Goal: Task Accomplishment & Management: Manage account settings

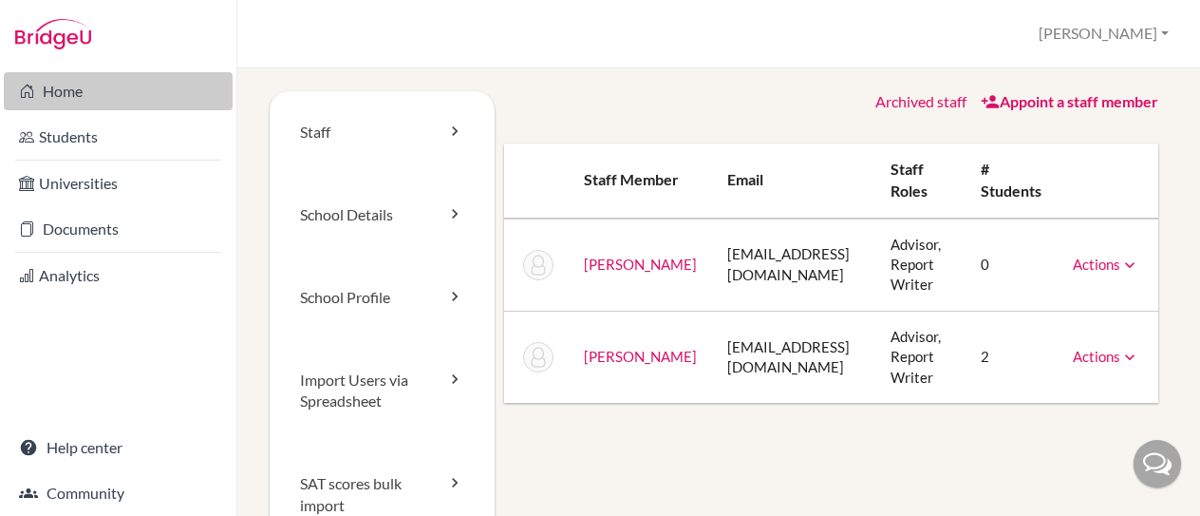
click at [91, 94] on link "Home" at bounding box center [118, 91] width 229 height 38
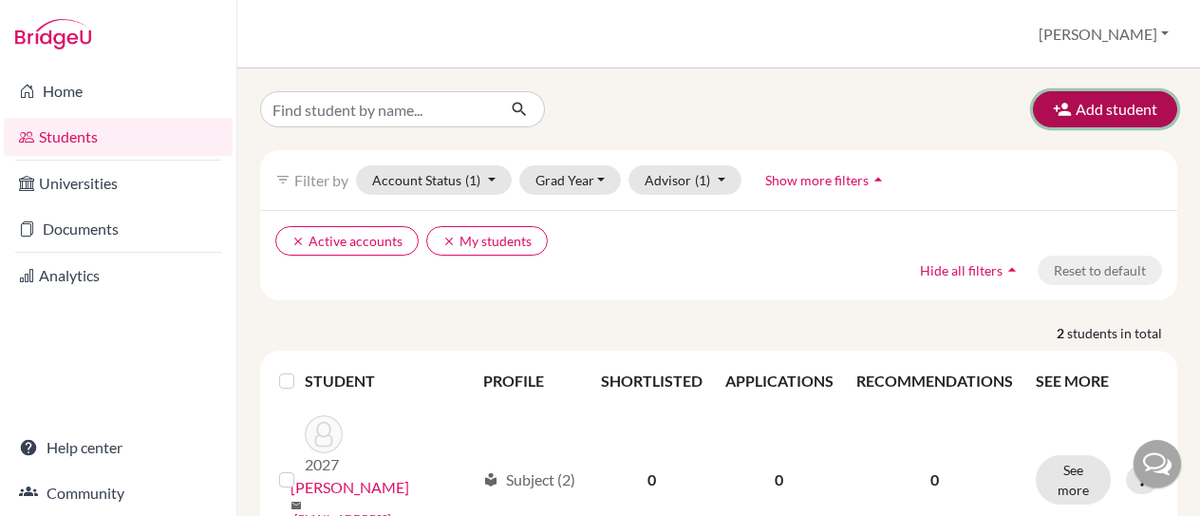
click at [1075, 102] on button "Add student" at bounding box center [1105, 109] width 144 height 36
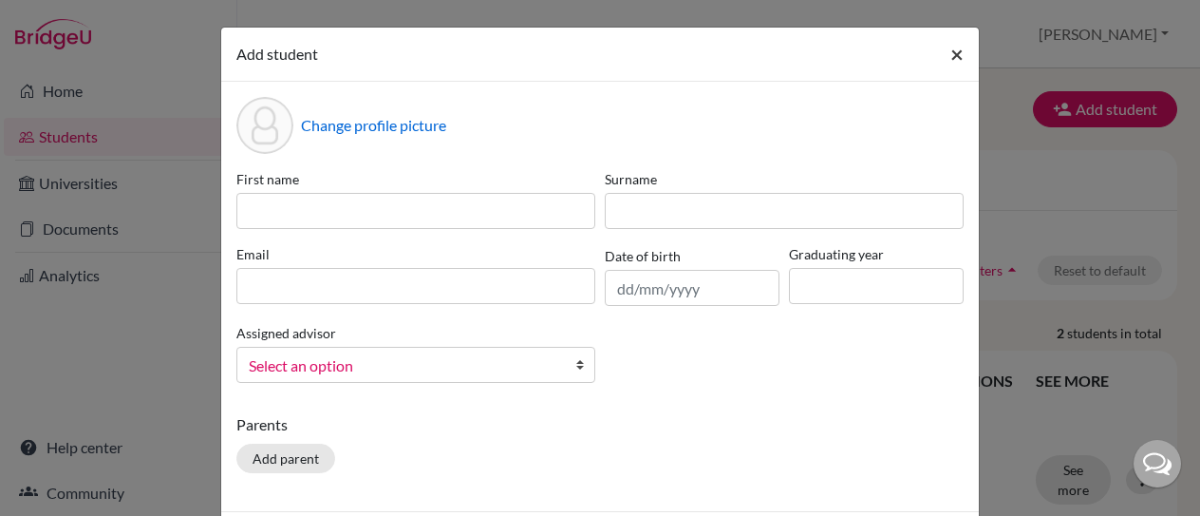
click at [950, 53] on span "×" at bounding box center [956, 54] width 13 height 28
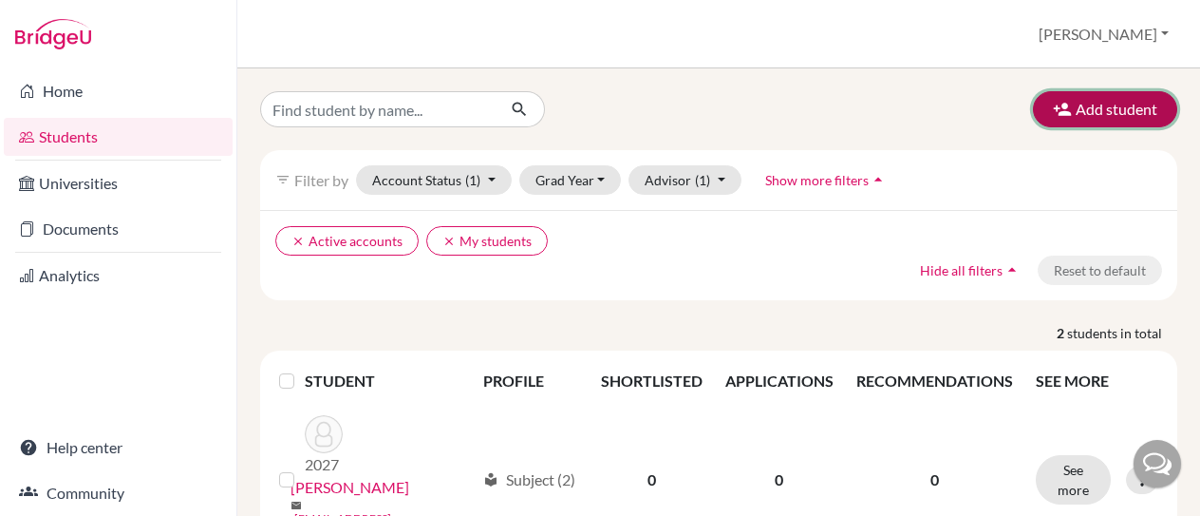
click at [1060, 121] on button "Add student" at bounding box center [1105, 109] width 144 height 36
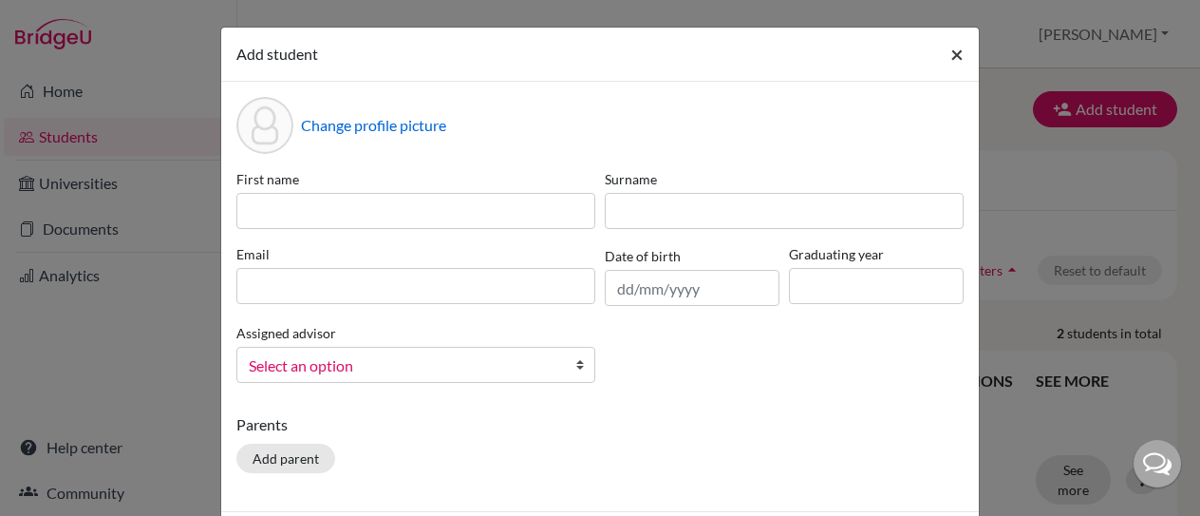
click at [960, 53] on button "×" at bounding box center [957, 54] width 44 height 53
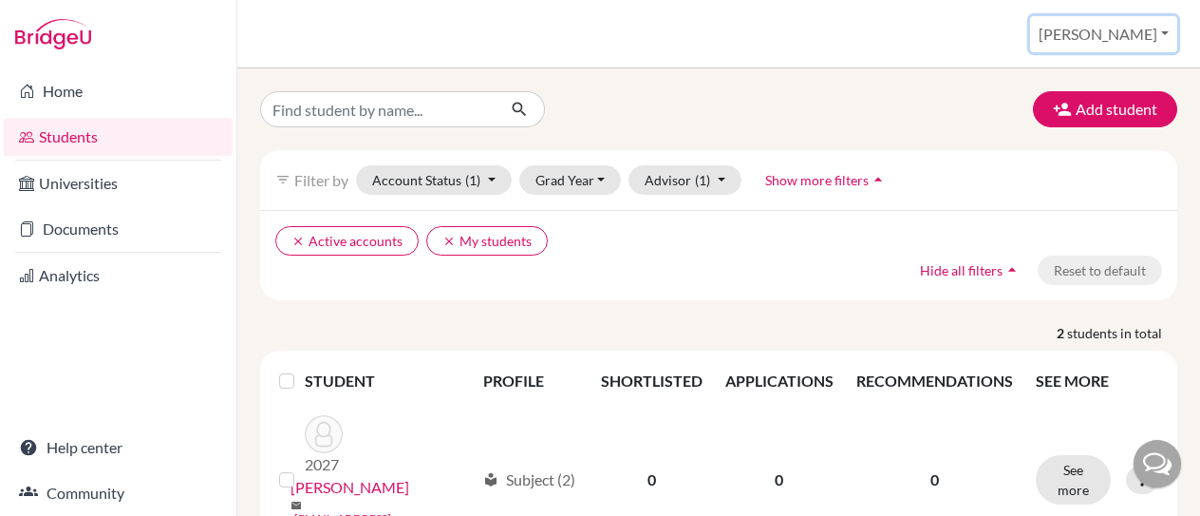
click at [1143, 33] on button "[PERSON_NAME]" at bounding box center [1103, 34] width 147 height 36
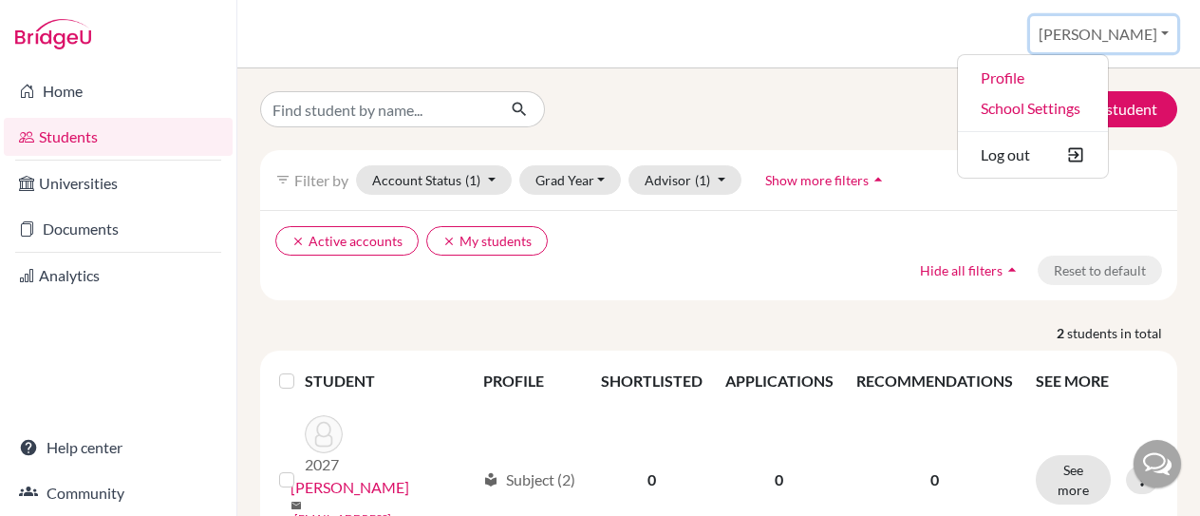
click at [1145, 33] on button "[PERSON_NAME]" at bounding box center [1103, 34] width 147 height 36
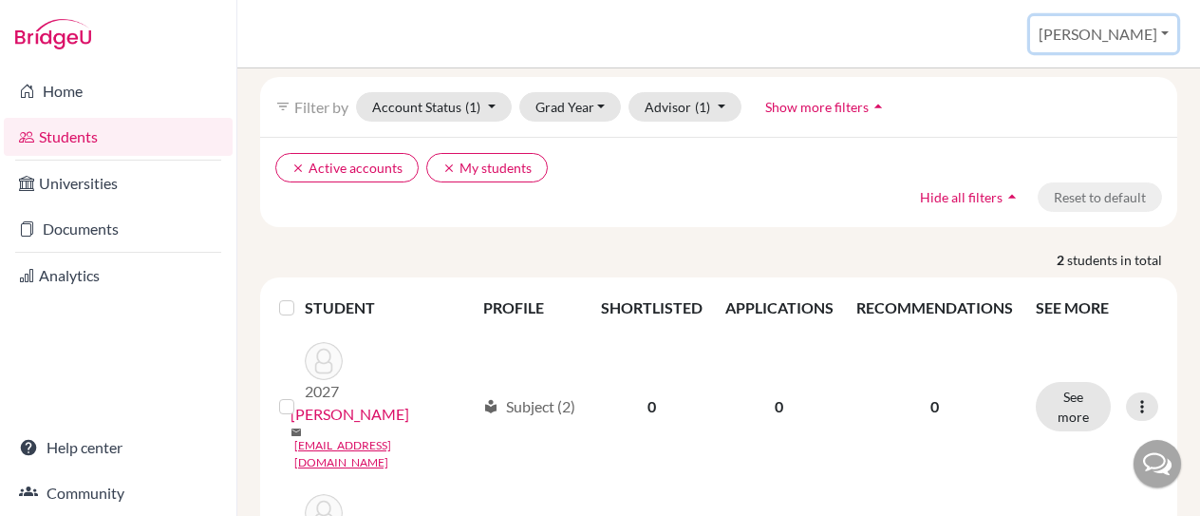
scroll to position [185, 0]
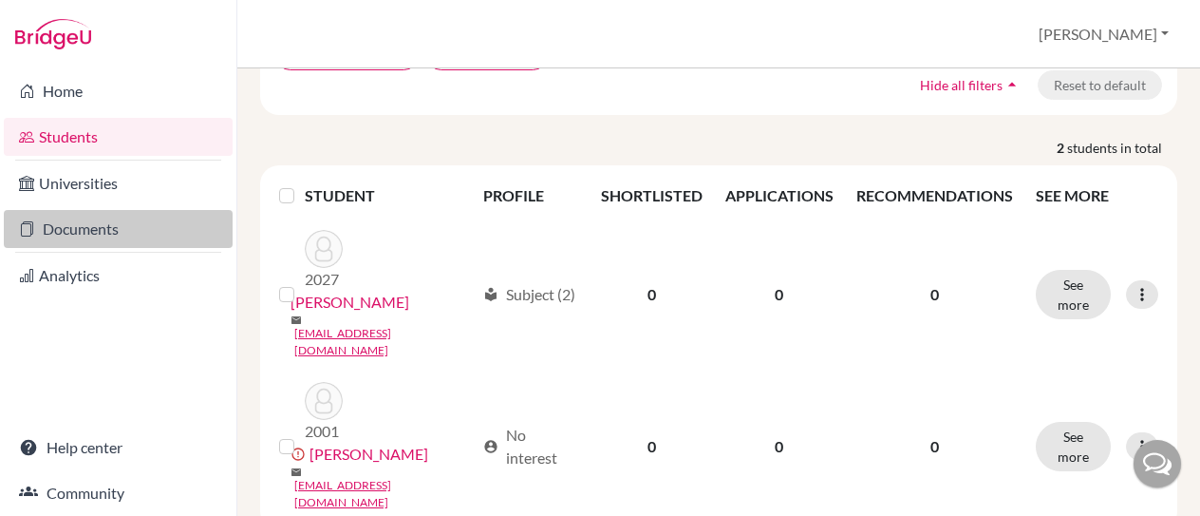
click at [101, 227] on link "Documents" at bounding box center [118, 229] width 229 height 38
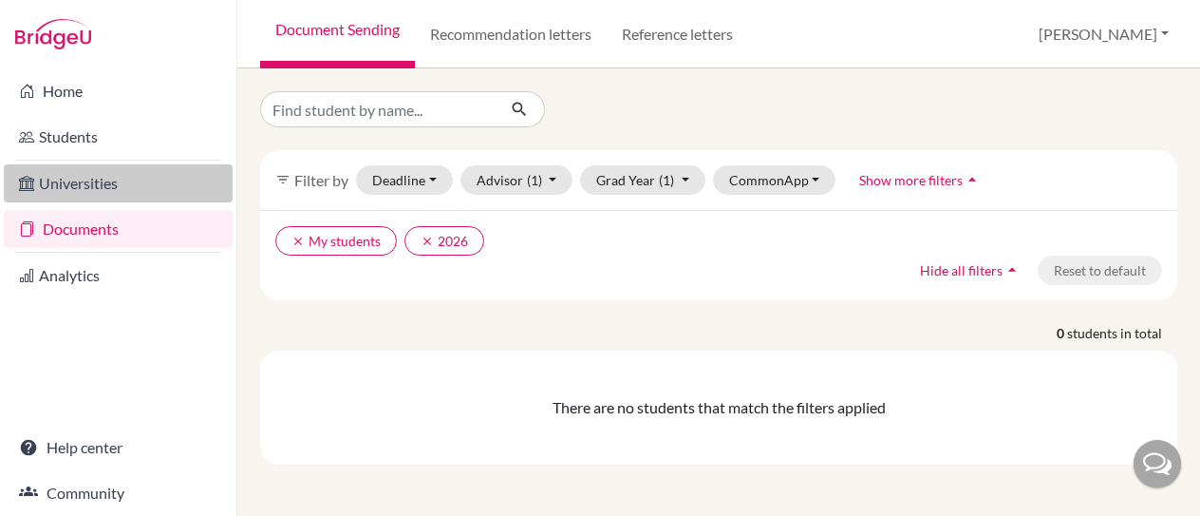
click at [117, 198] on link "Universities" at bounding box center [118, 183] width 229 height 38
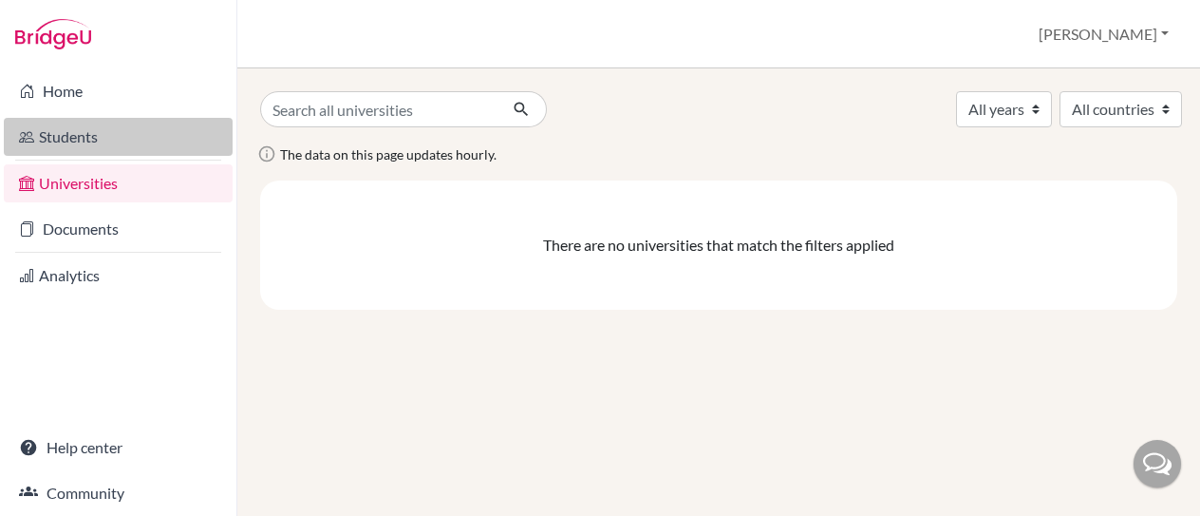
click at [129, 136] on link "Students" at bounding box center [118, 137] width 229 height 38
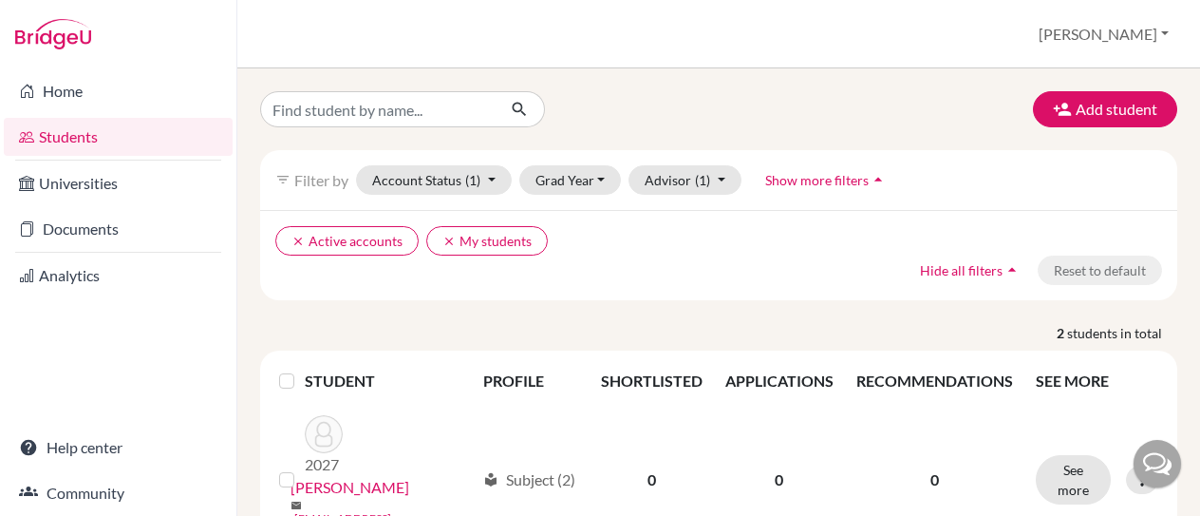
click at [166, 111] on li "Home" at bounding box center [118, 91] width 236 height 46
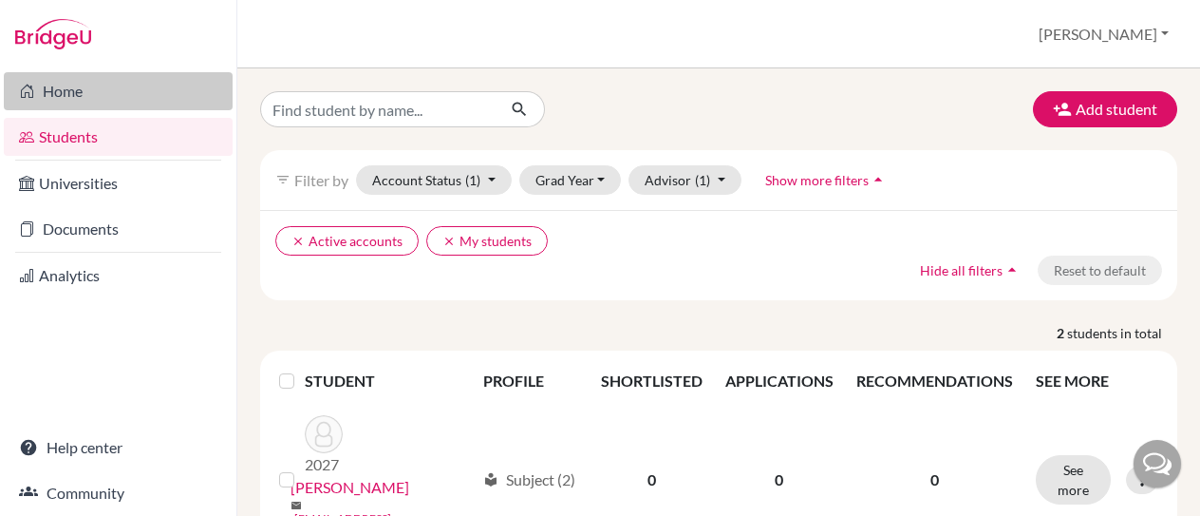
click at [165, 105] on link "Home" at bounding box center [118, 91] width 229 height 38
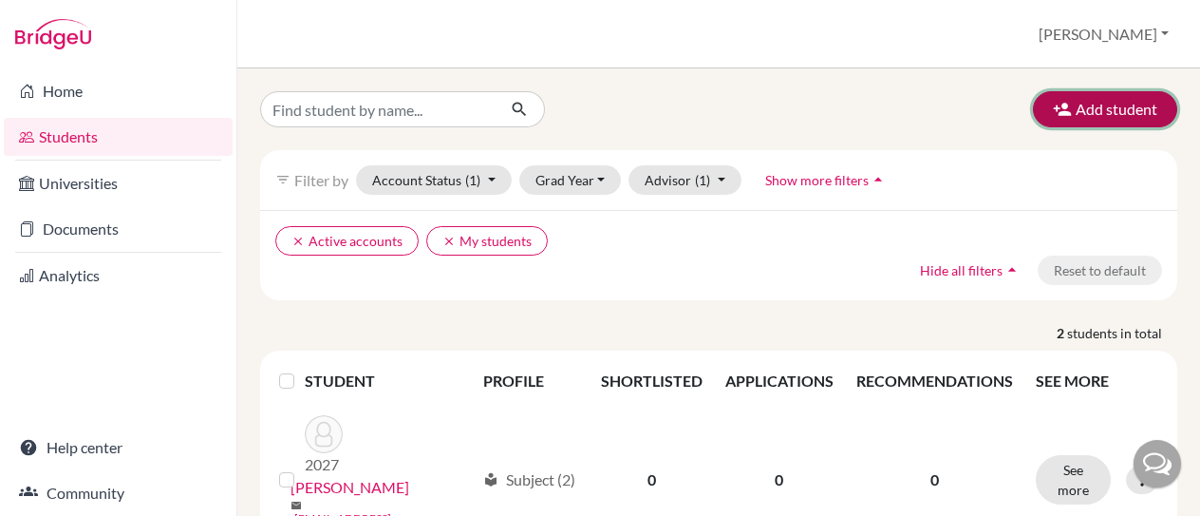
click at [1099, 110] on button "Add student" at bounding box center [1105, 109] width 144 height 36
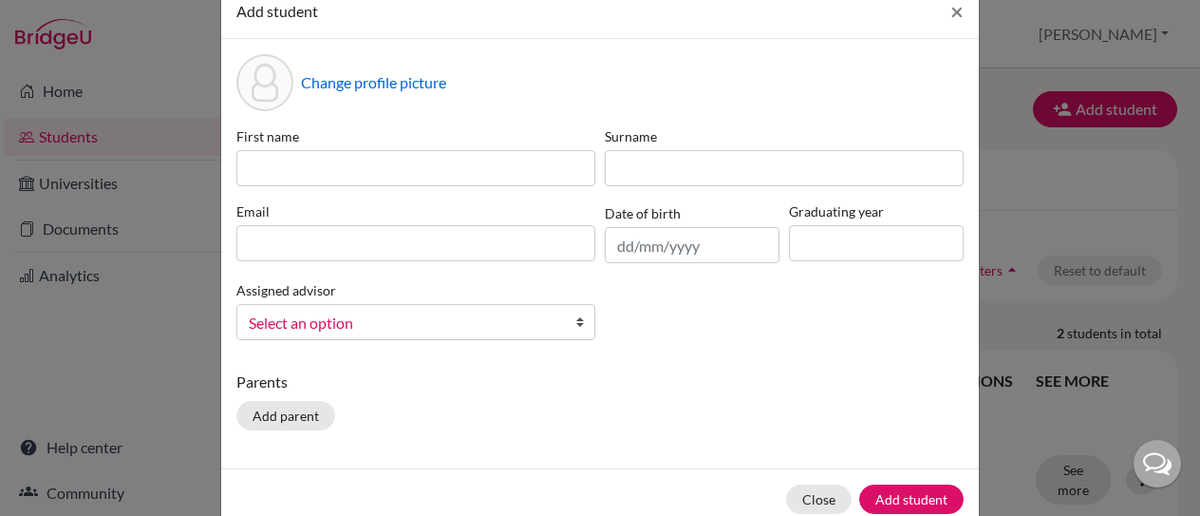
scroll to position [81, 0]
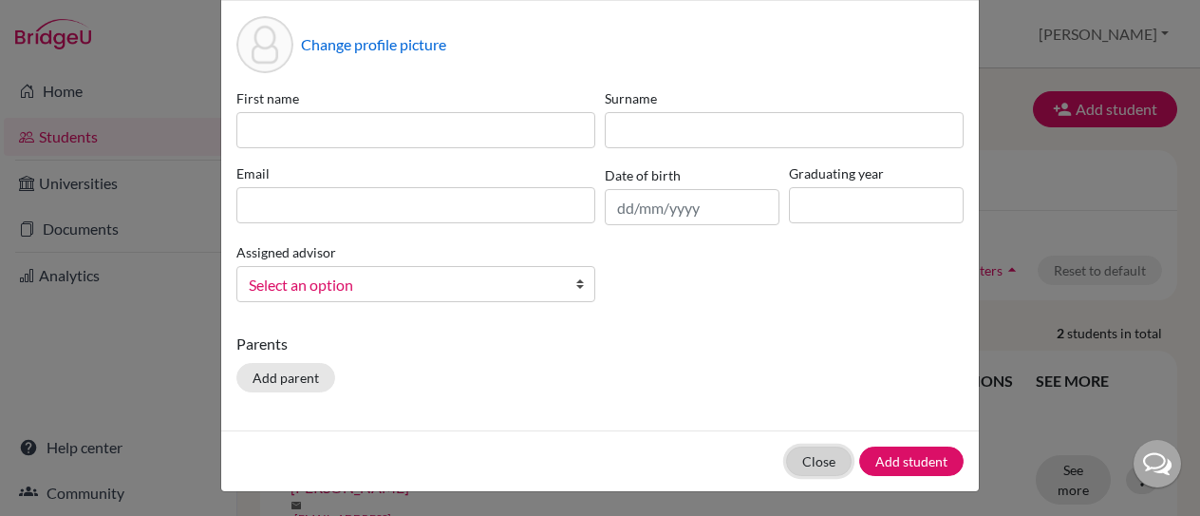
click at [826, 455] on button "Close" at bounding box center [819, 460] width 66 height 29
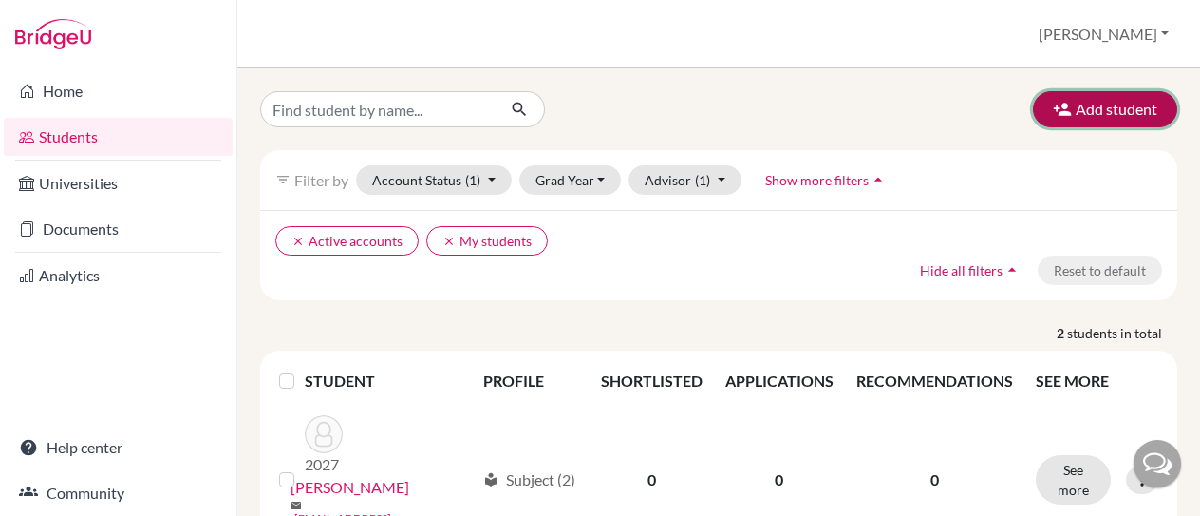
click at [1063, 111] on button "Add student" at bounding box center [1105, 109] width 144 height 36
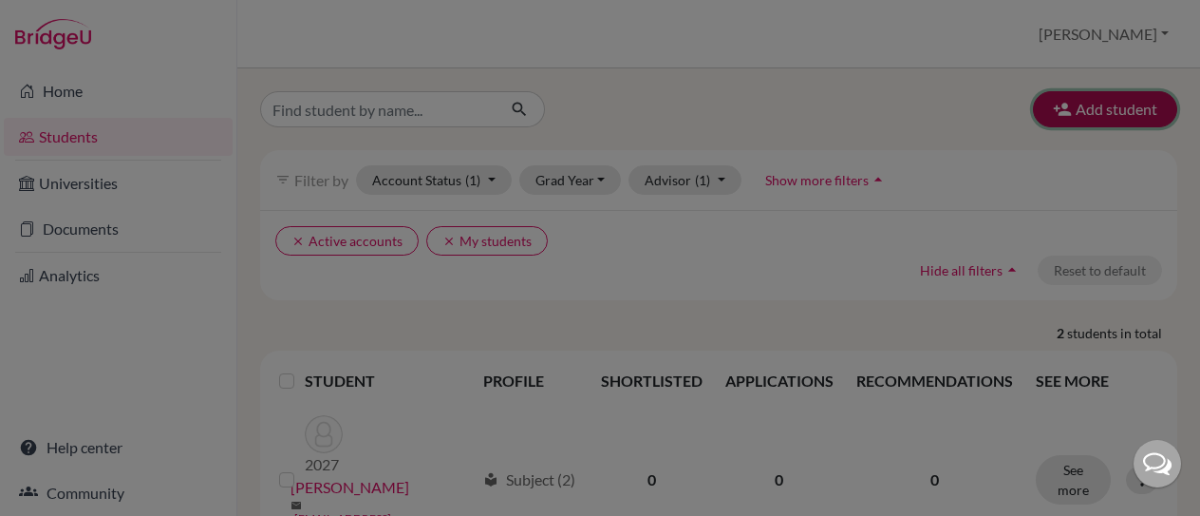
scroll to position [0, 0]
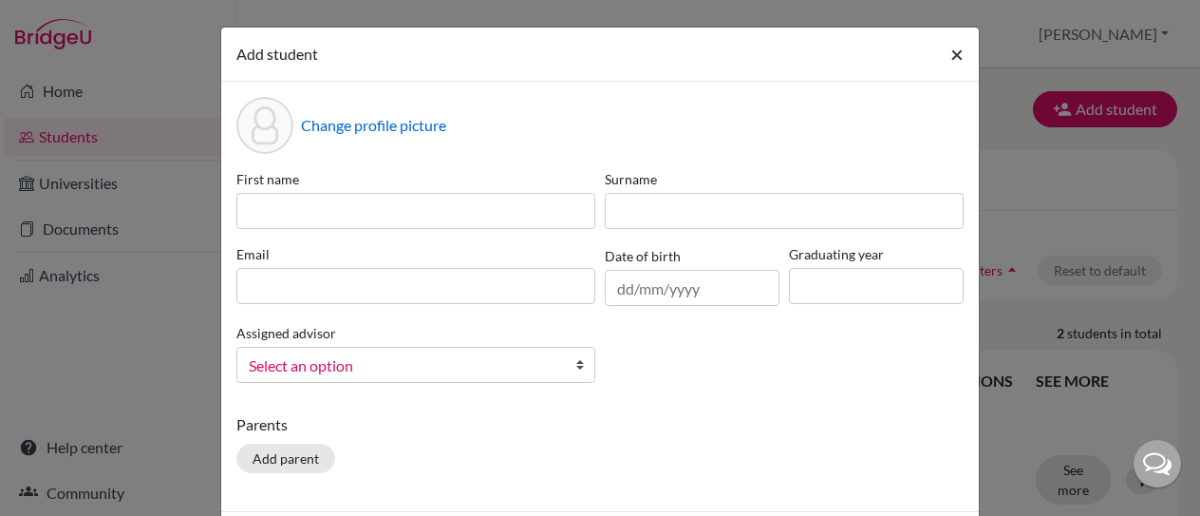
click at [950, 54] on span "×" at bounding box center [956, 54] width 13 height 28
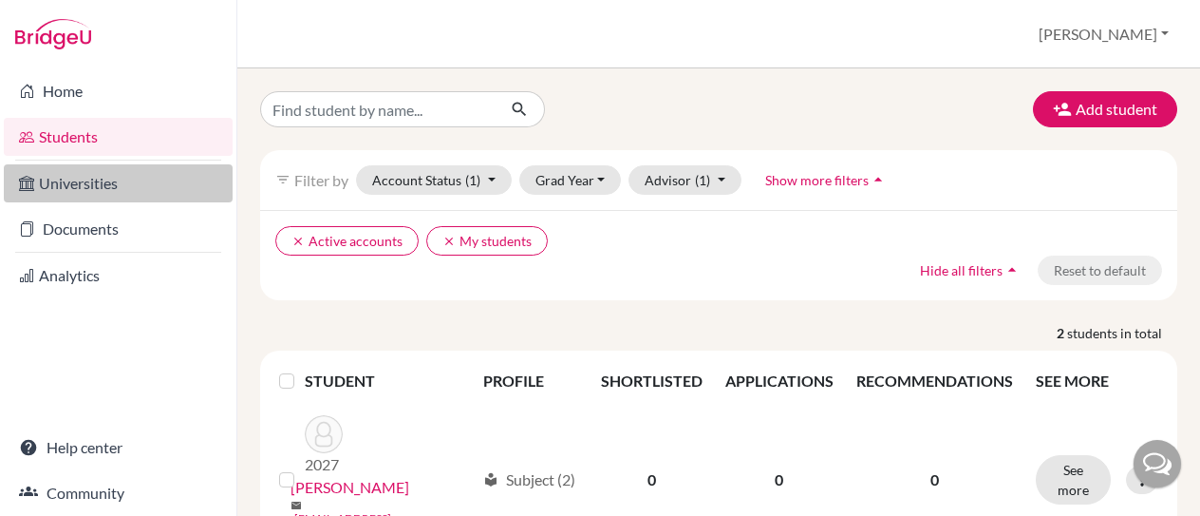
click at [110, 172] on link "Universities" at bounding box center [118, 183] width 229 height 38
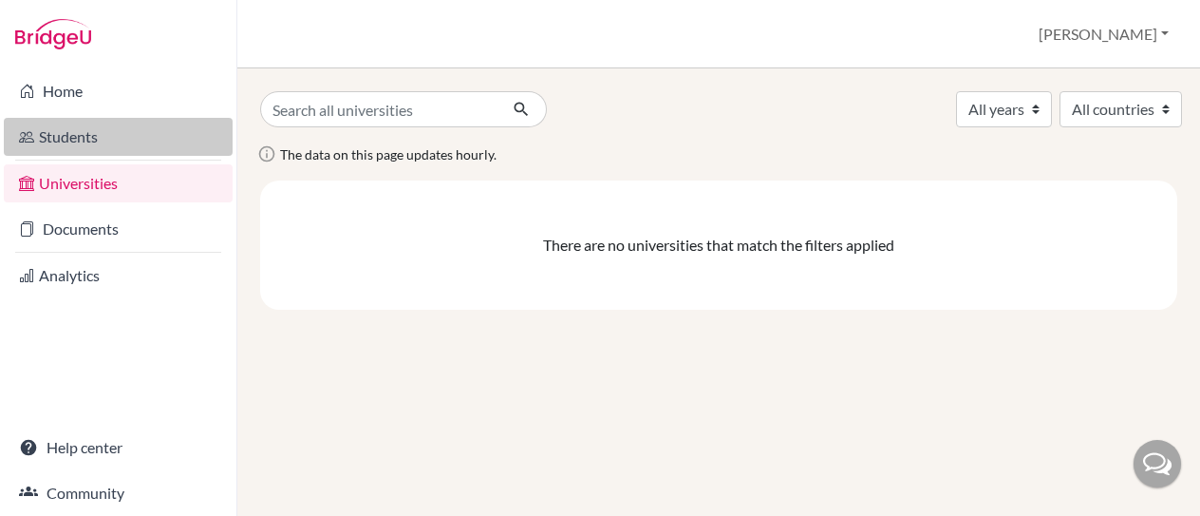
click at [103, 138] on link "Students" at bounding box center [118, 137] width 229 height 38
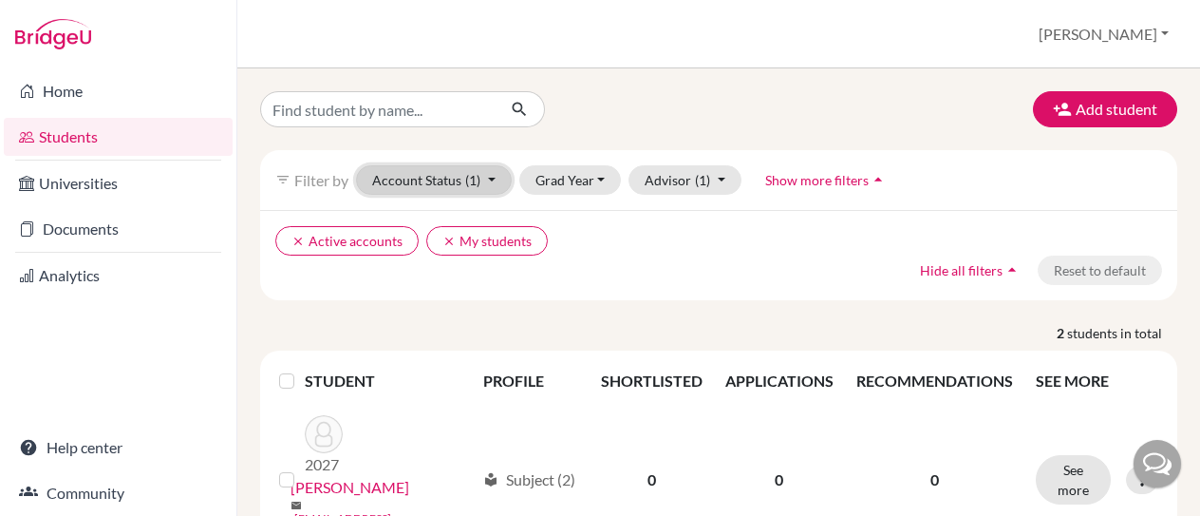
click at [495, 175] on button "Account Status (1)" at bounding box center [434, 179] width 156 height 29
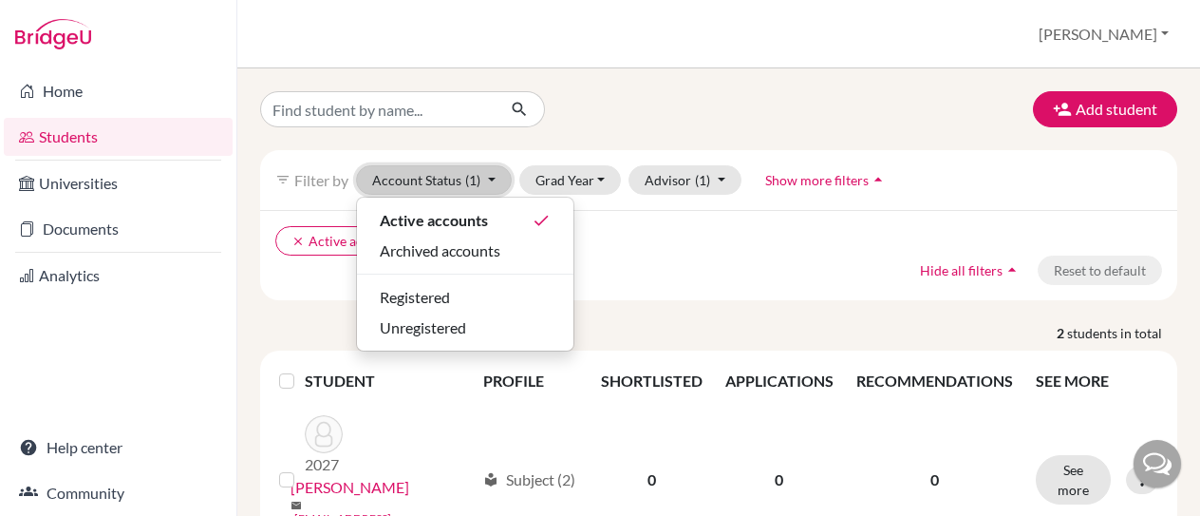
click at [495, 175] on button "Account Status (1)" at bounding box center [434, 179] width 156 height 29
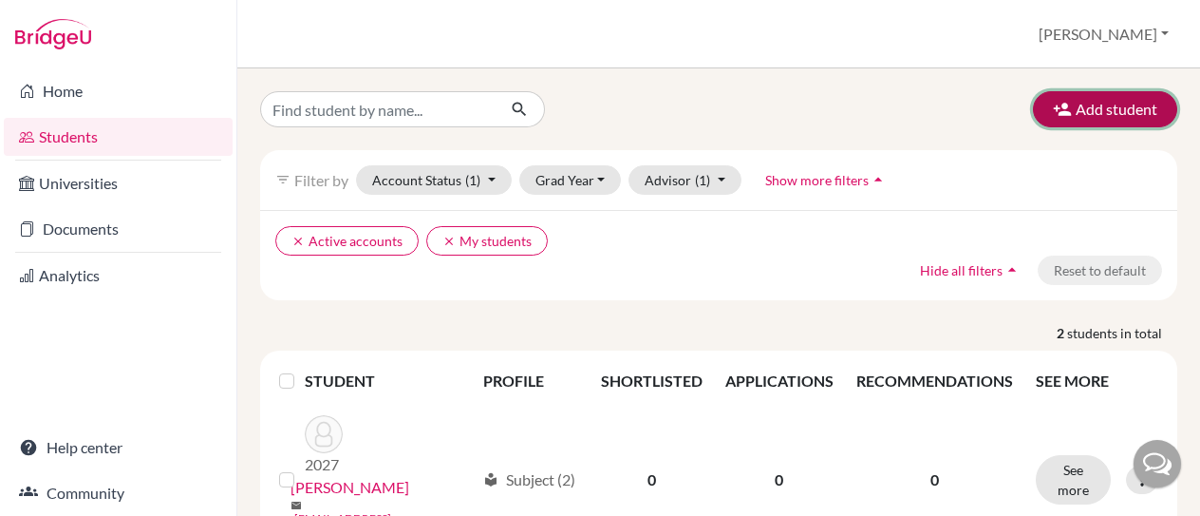
click at [1074, 111] on button "Add student" at bounding box center [1105, 109] width 144 height 36
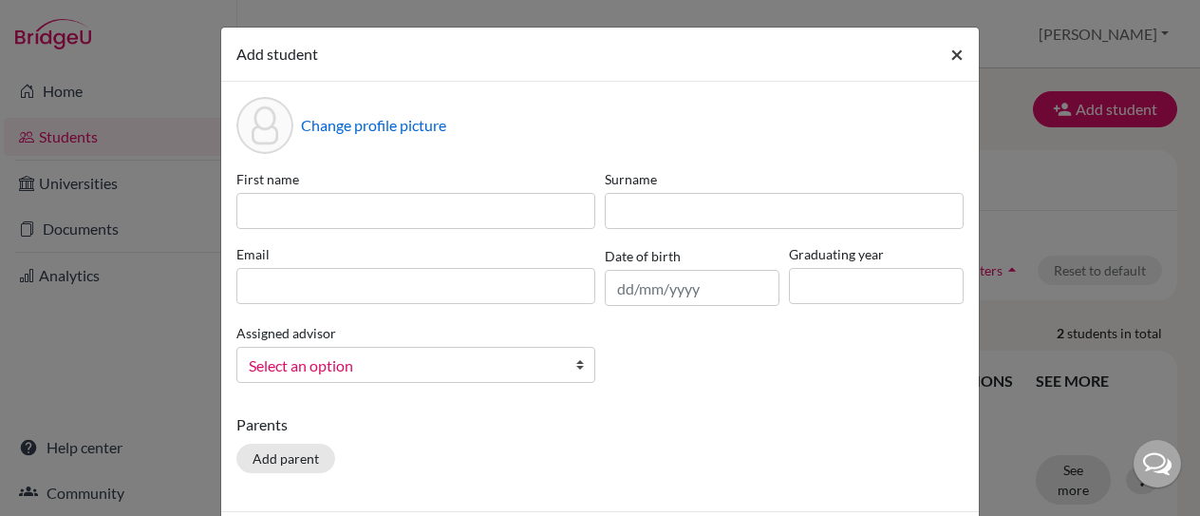
click at [953, 50] on span "×" at bounding box center [956, 54] width 13 height 28
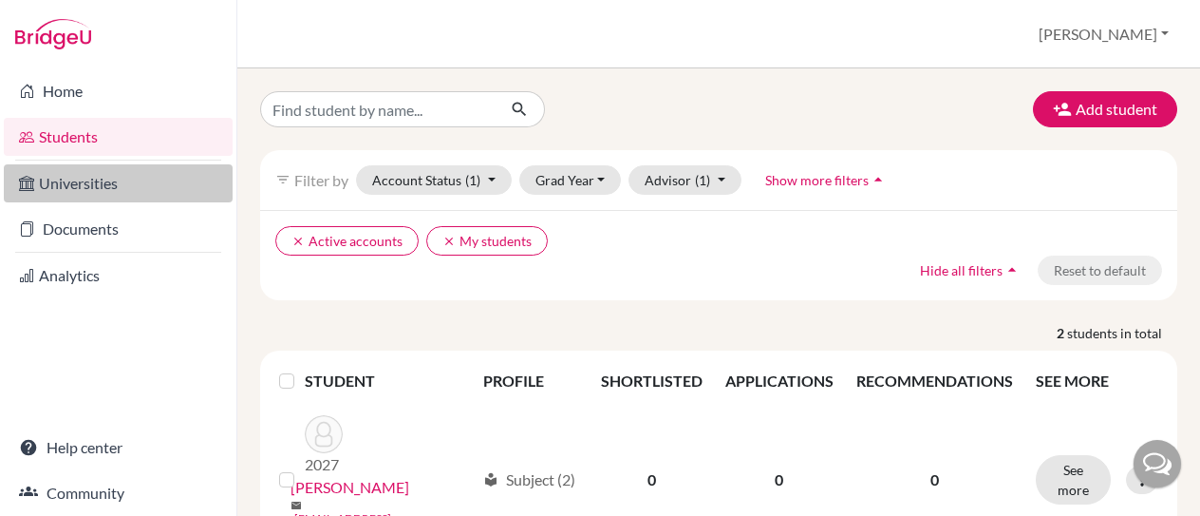
click at [169, 185] on link "Universities" at bounding box center [118, 183] width 229 height 38
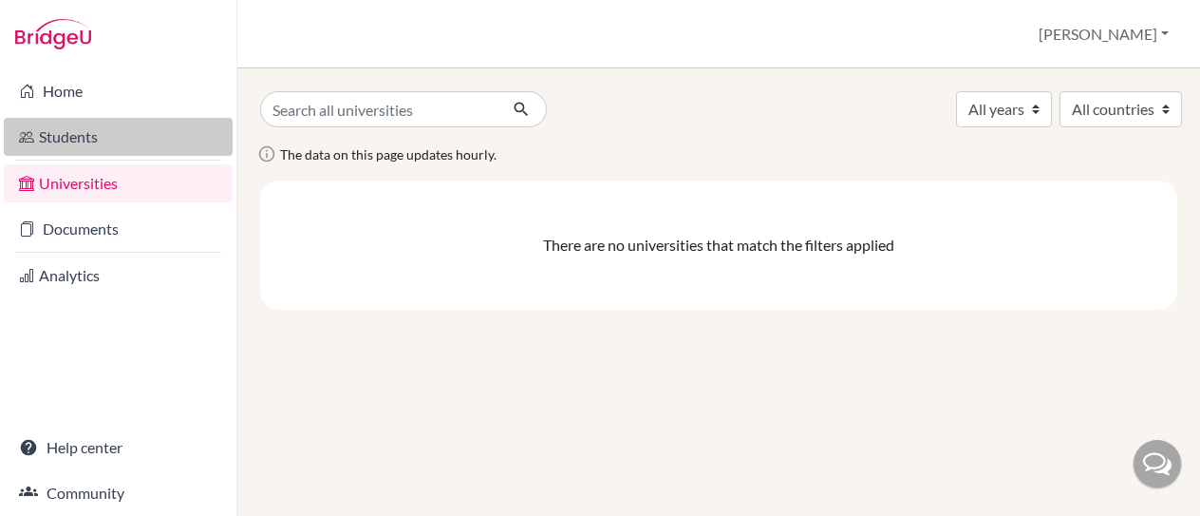
click at [141, 143] on link "Students" at bounding box center [118, 137] width 229 height 38
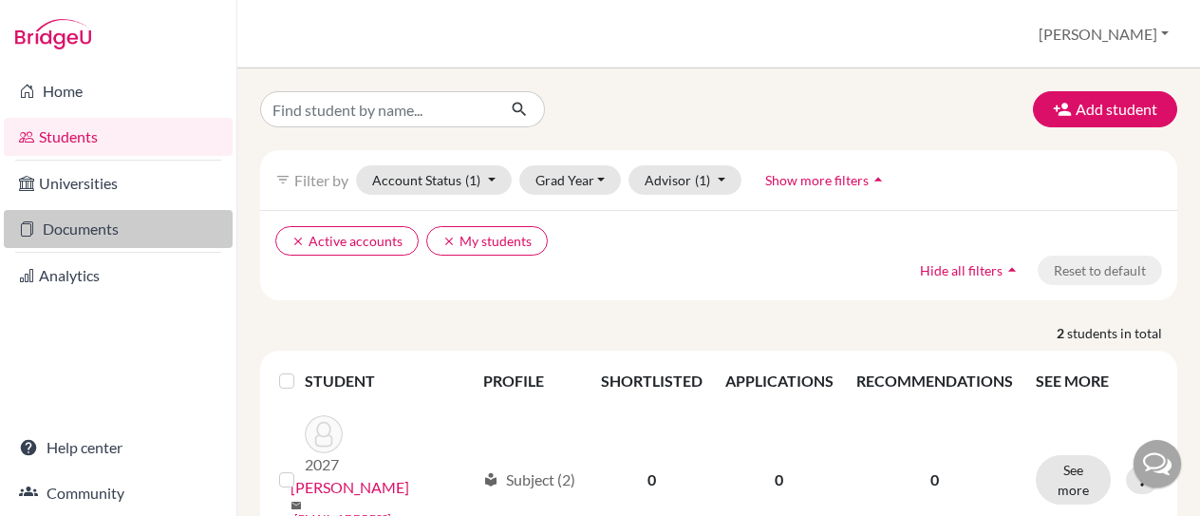
click at [122, 240] on link "Documents" at bounding box center [118, 229] width 229 height 38
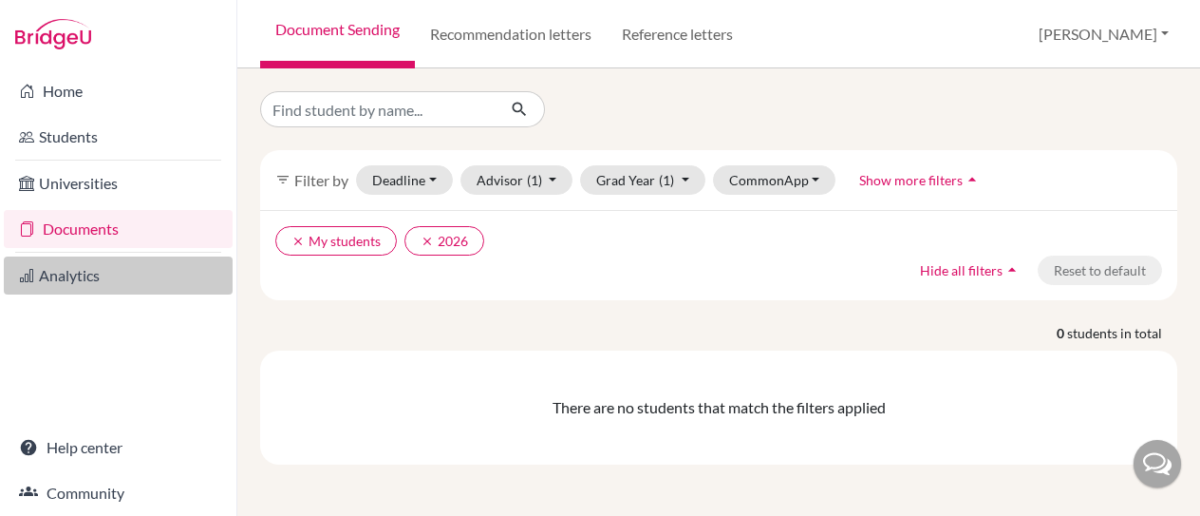
click at [122, 265] on link "Analytics" at bounding box center [118, 275] width 229 height 38
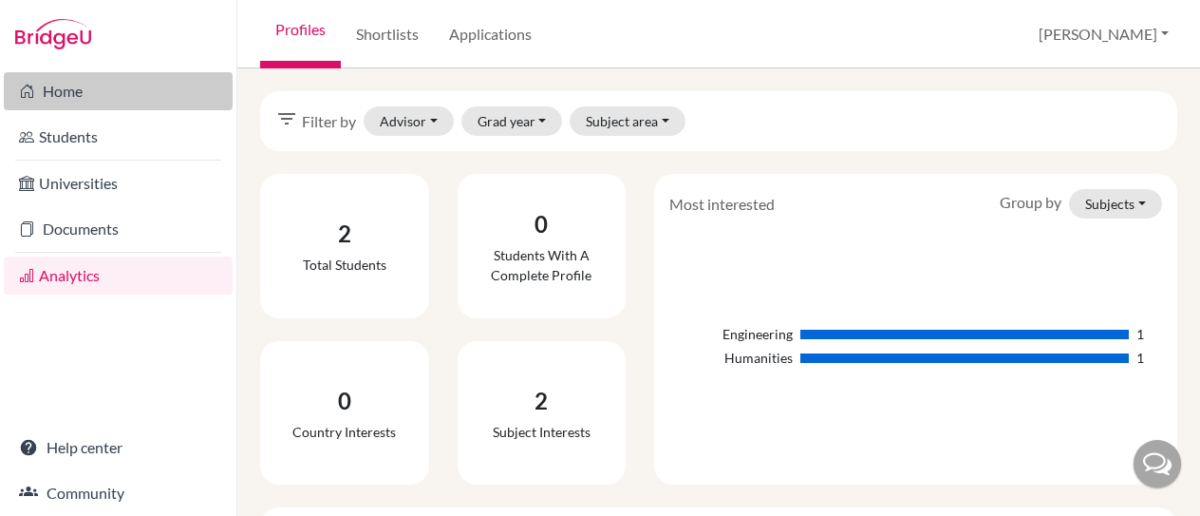
click at [118, 89] on link "Home" at bounding box center [118, 91] width 229 height 38
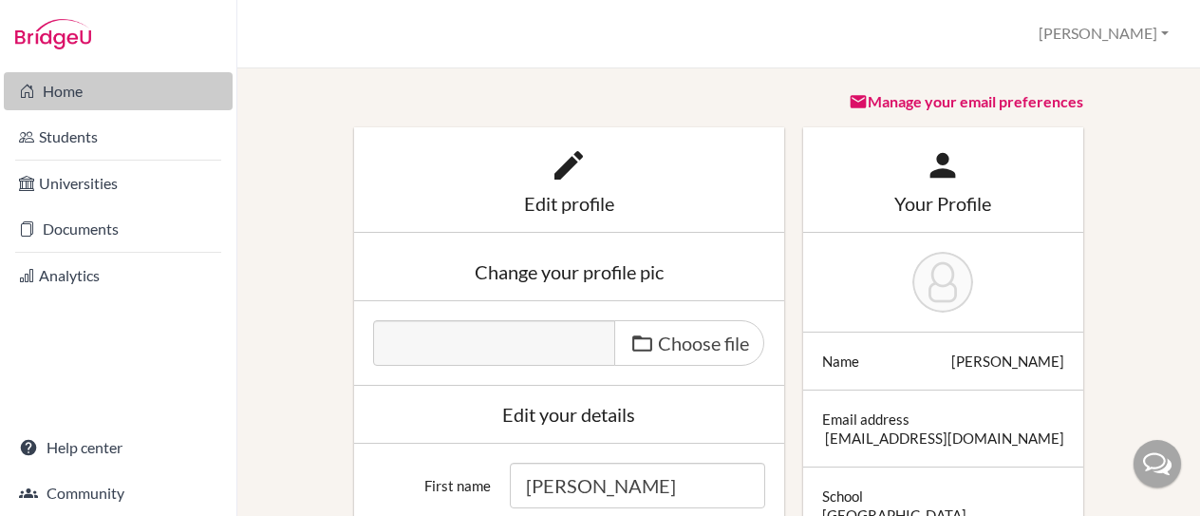
click at [95, 103] on link "Home" at bounding box center [118, 91] width 229 height 38
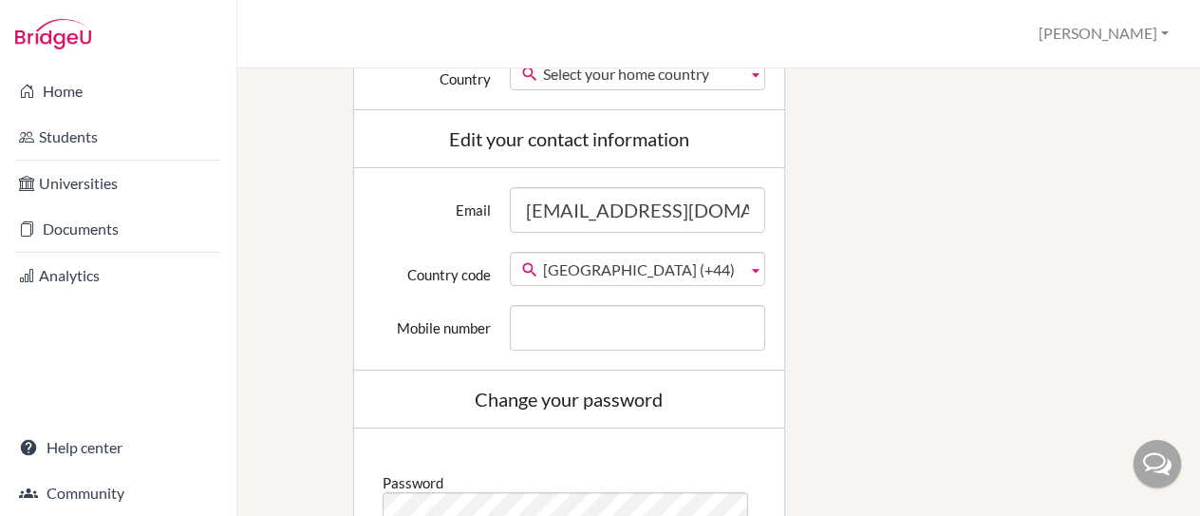
scroll to position [570, 0]
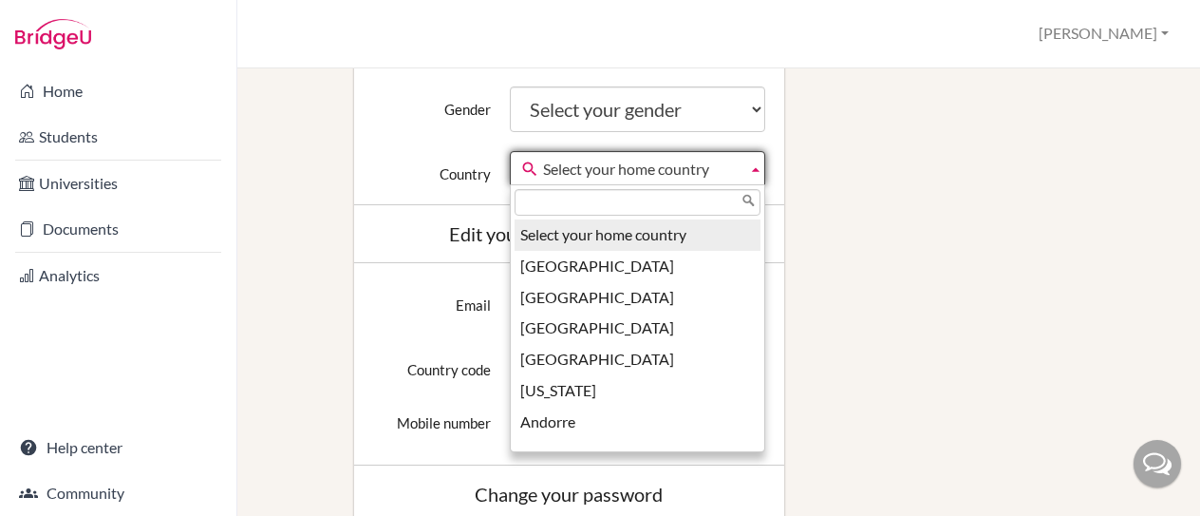
click at [748, 166] on b at bounding box center [755, 168] width 17 height 32
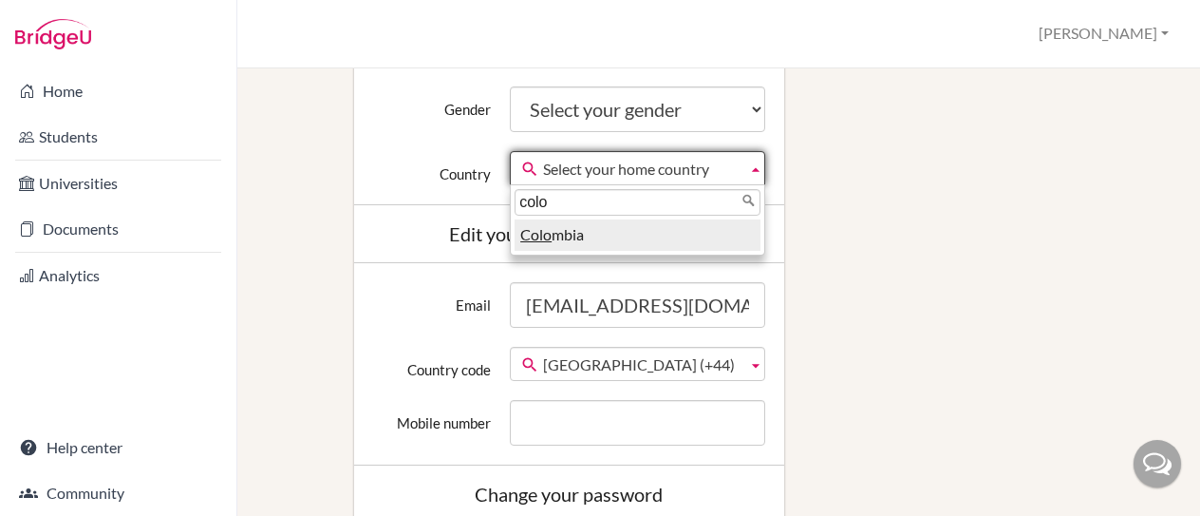
type input "colo"
click at [539, 232] on em "Colo" at bounding box center [535, 234] width 31 height 18
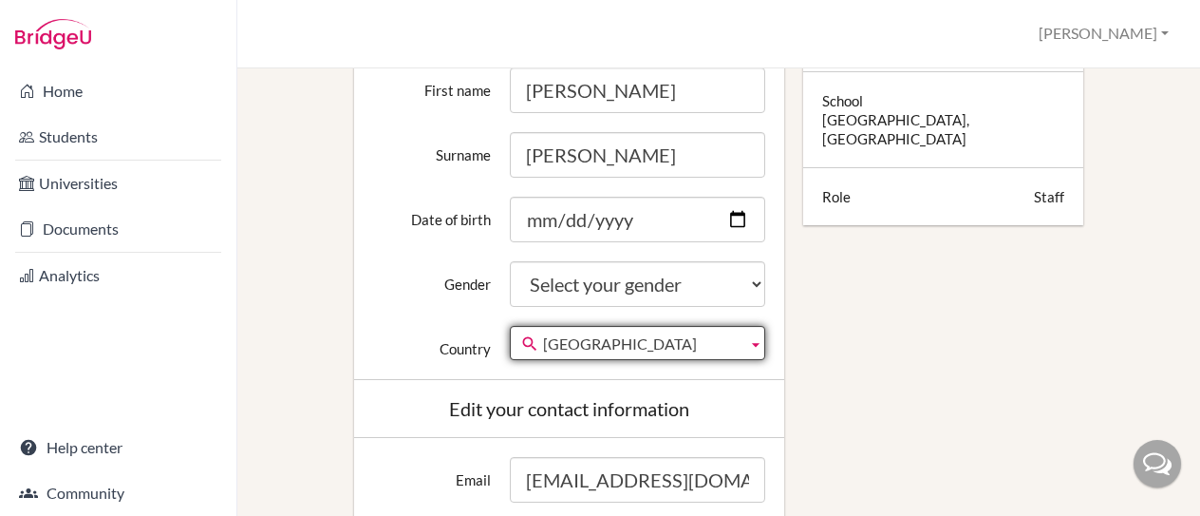
scroll to position [380, 0]
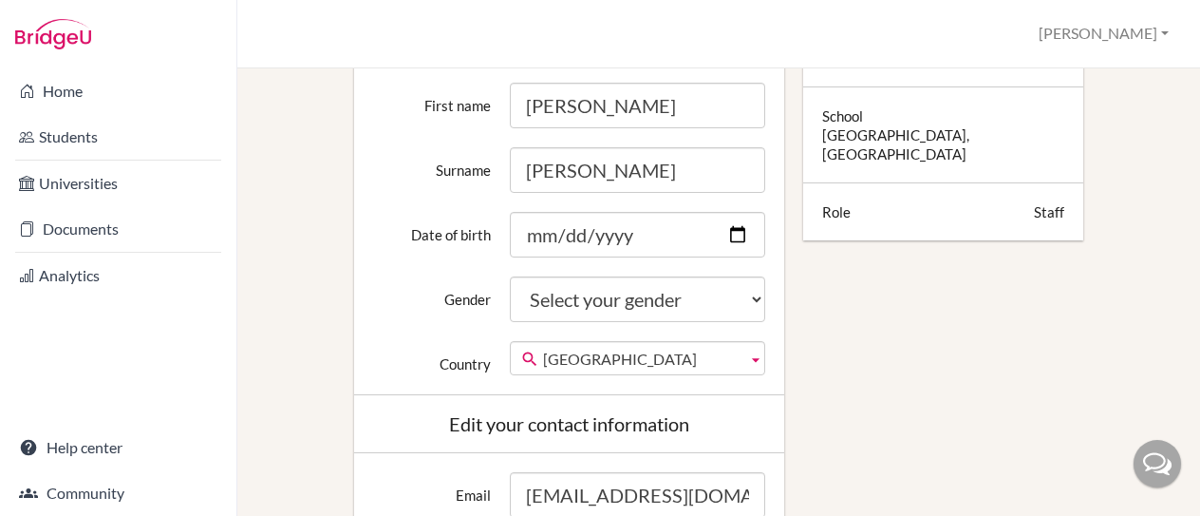
drag, startPoint x: 799, startPoint y: 260, endPoint x: 750, endPoint y: 242, distance: 52.6
click at [799, 260] on div "Edit profile Change your profile pic Choose file Edit your details First name J…" at bounding box center [719, 499] width 898 height 1505
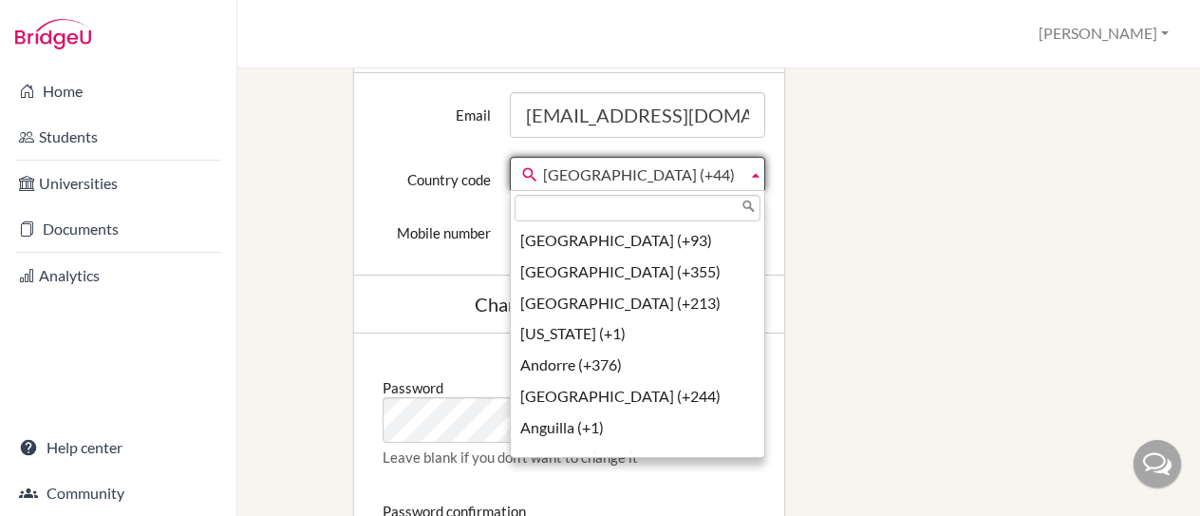
scroll to position [7116, 0]
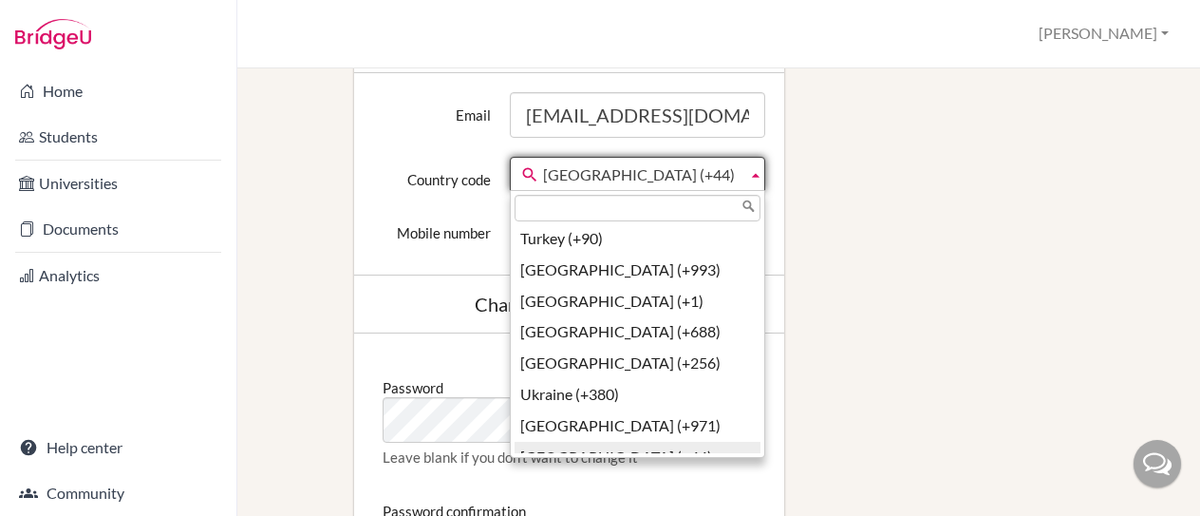
click at [652, 174] on span "United Kingdom (+44)" at bounding box center [641, 175] width 197 height 34
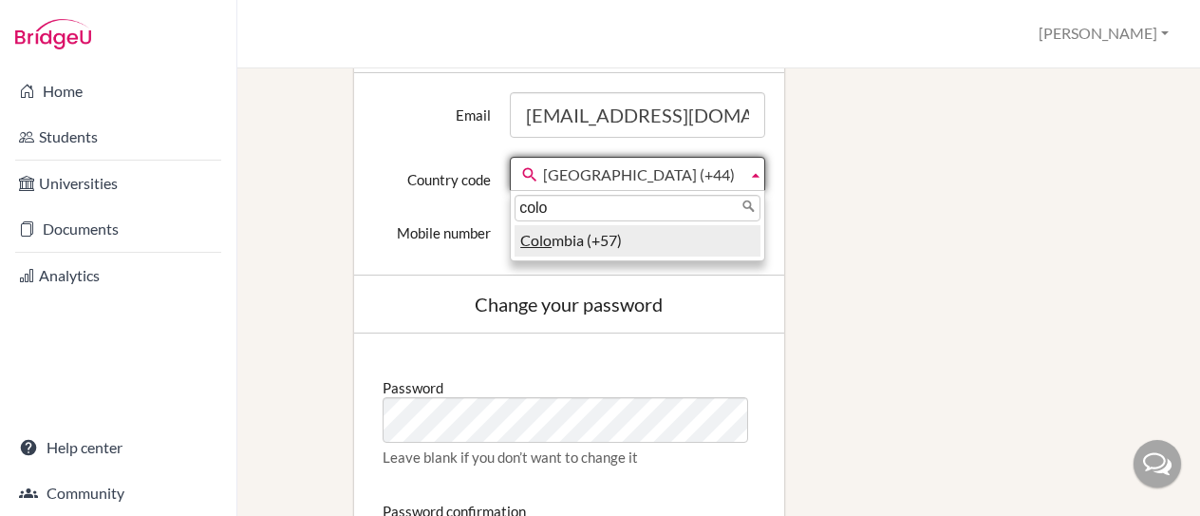
type input "colo"
click at [668, 226] on li "Colo mbia (+57)" at bounding box center [638, 240] width 246 height 31
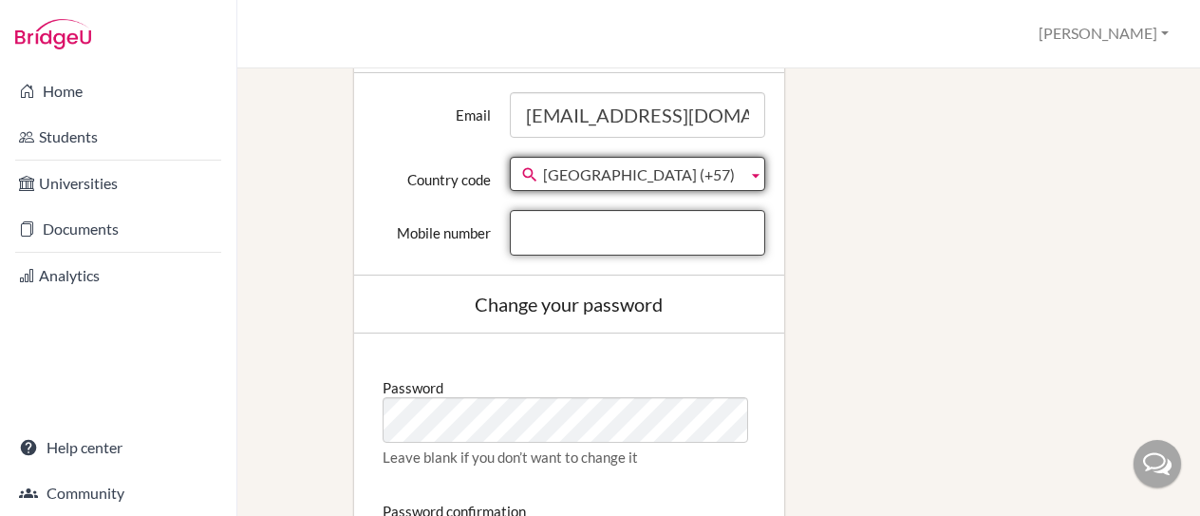
click at [672, 234] on input "Mobile number" at bounding box center [637, 233] width 255 height 46
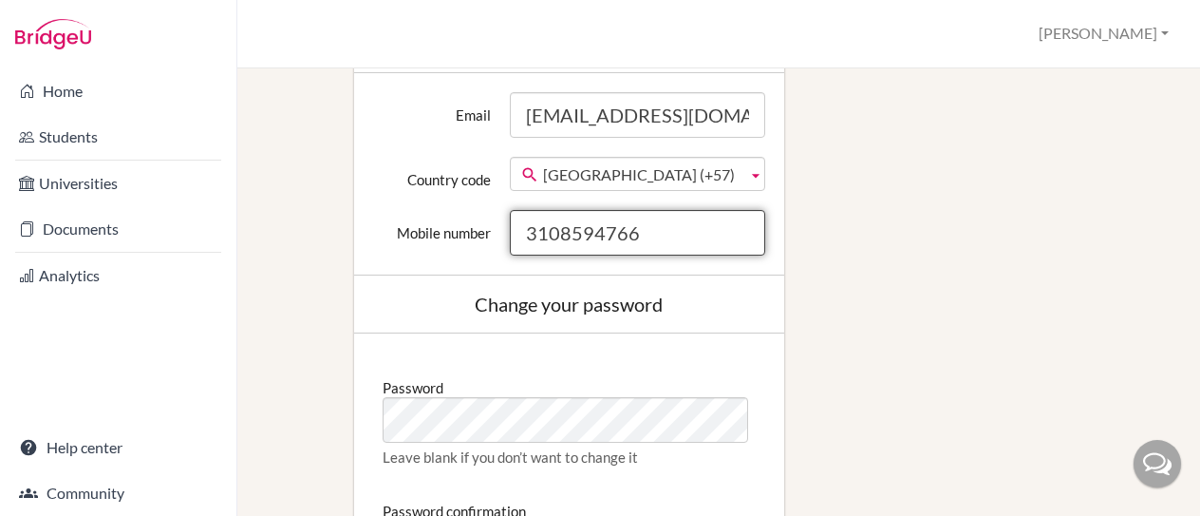
type input "3108594766"
click at [816, 273] on div "Edit profile Change your profile pic Choose file Edit your details First name J…" at bounding box center [719, 120] width 898 height 1505
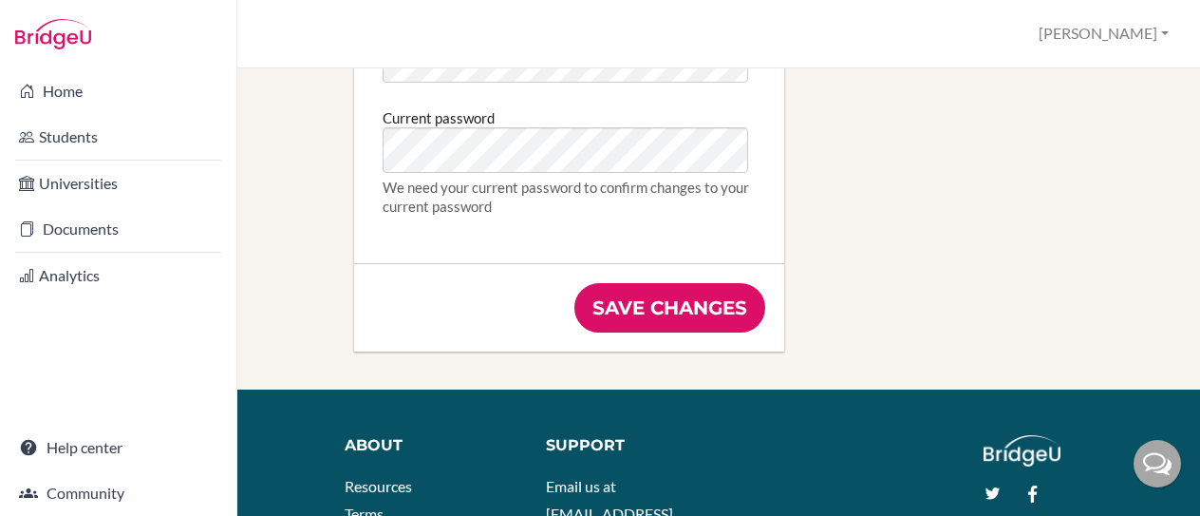
scroll to position [1329, 0]
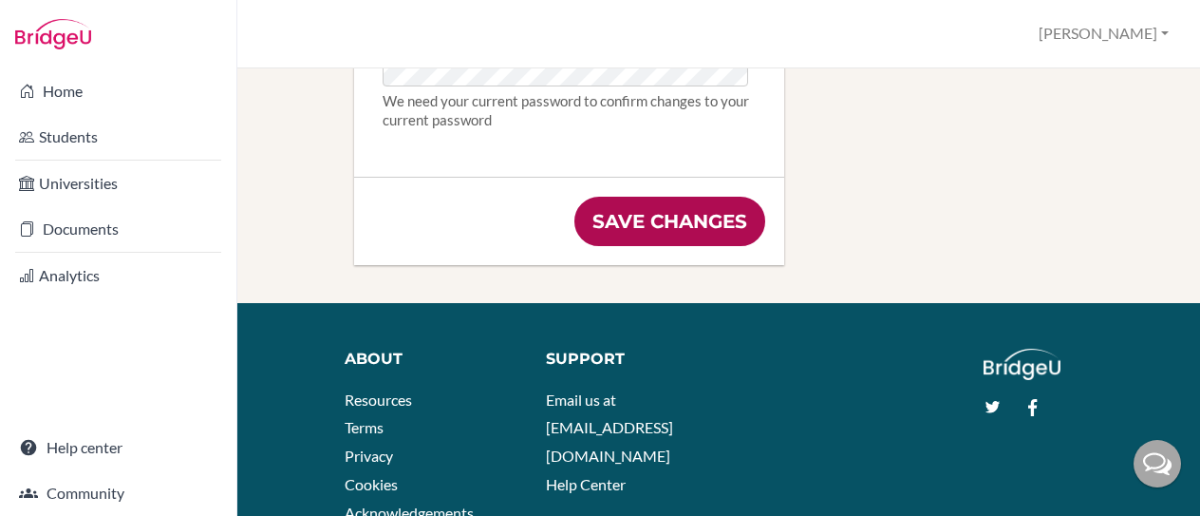
click at [706, 221] on input "Save changes" at bounding box center [669, 221] width 191 height 49
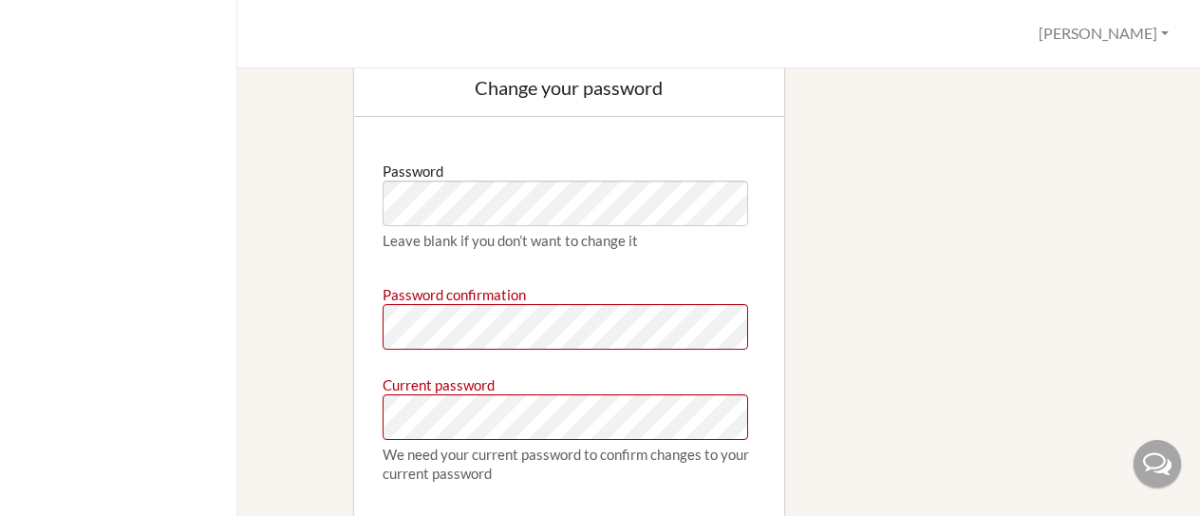
scroll to position [1139, 0]
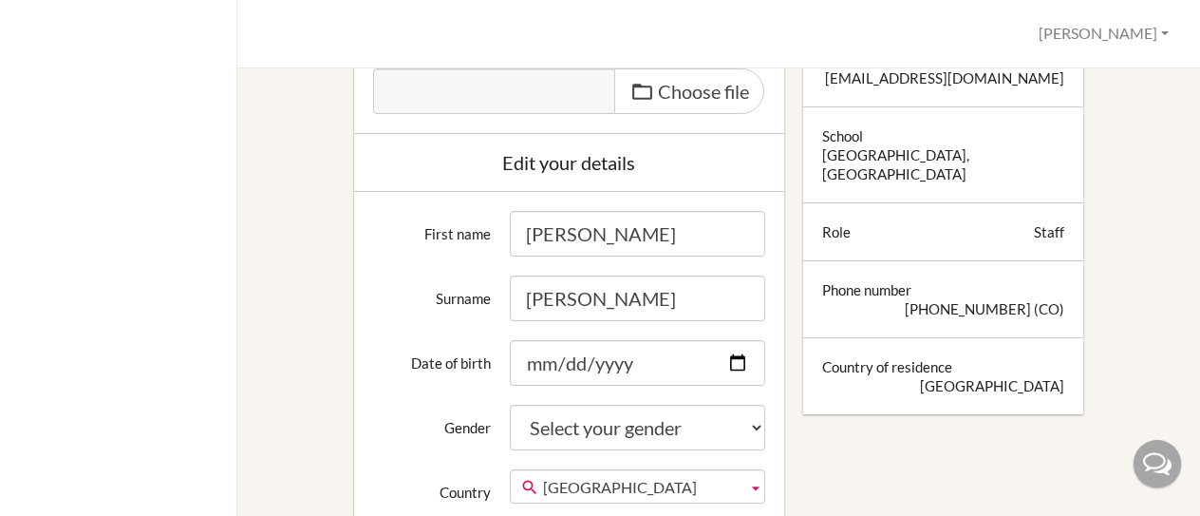
scroll to position [0, 0]
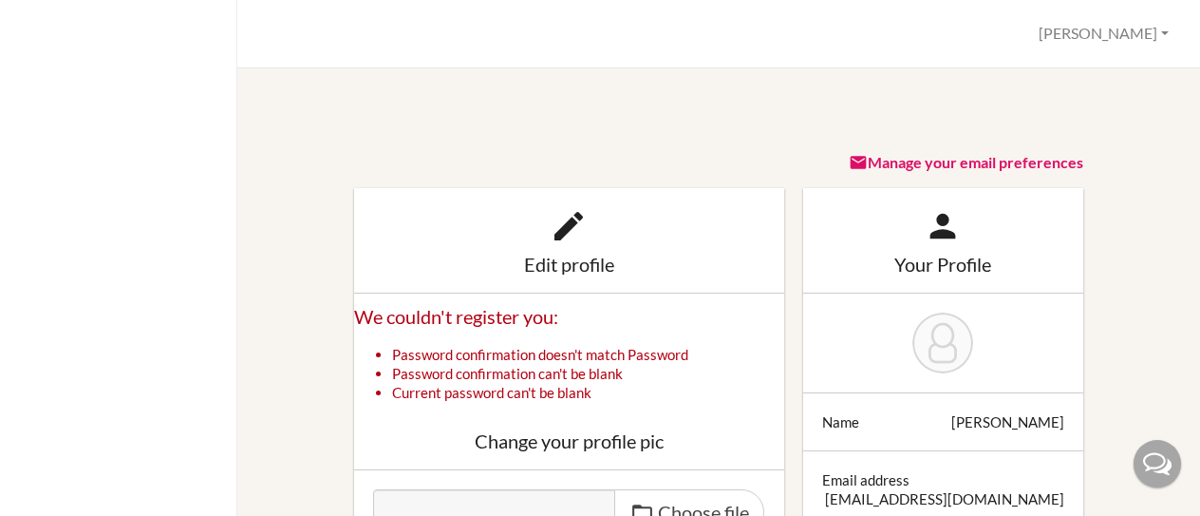
click at [375, 200] on div "Edit profile" at bounding box center [569, 240] width 430 height 105
click at [881, 158] on link "Manage your email preferences" at bounding box center [966, 162] width 234 height 18
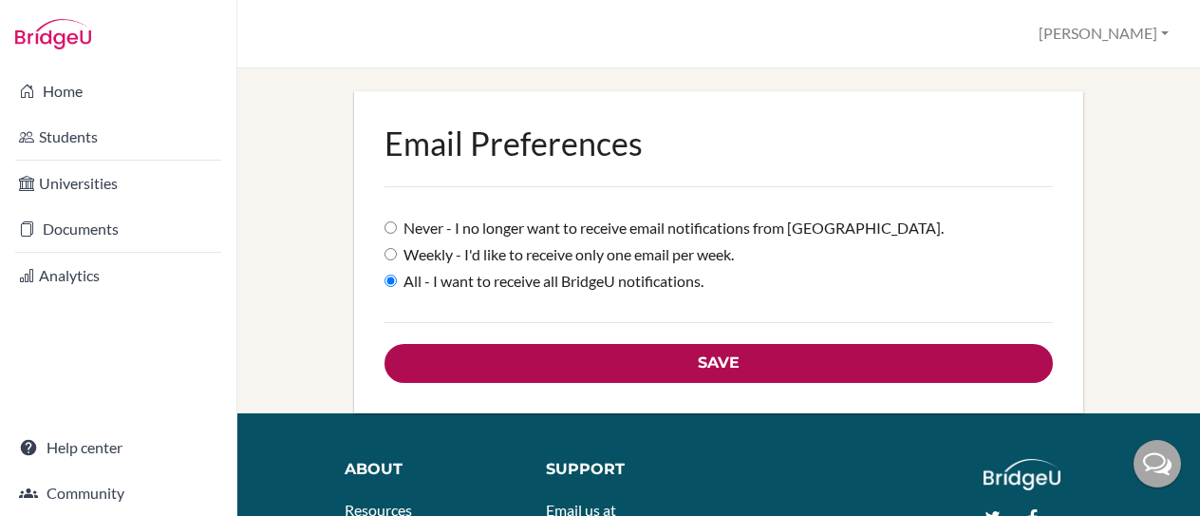
click at [703, 354] on input "Save" at bounding box center [718, 363] width 668 height 39
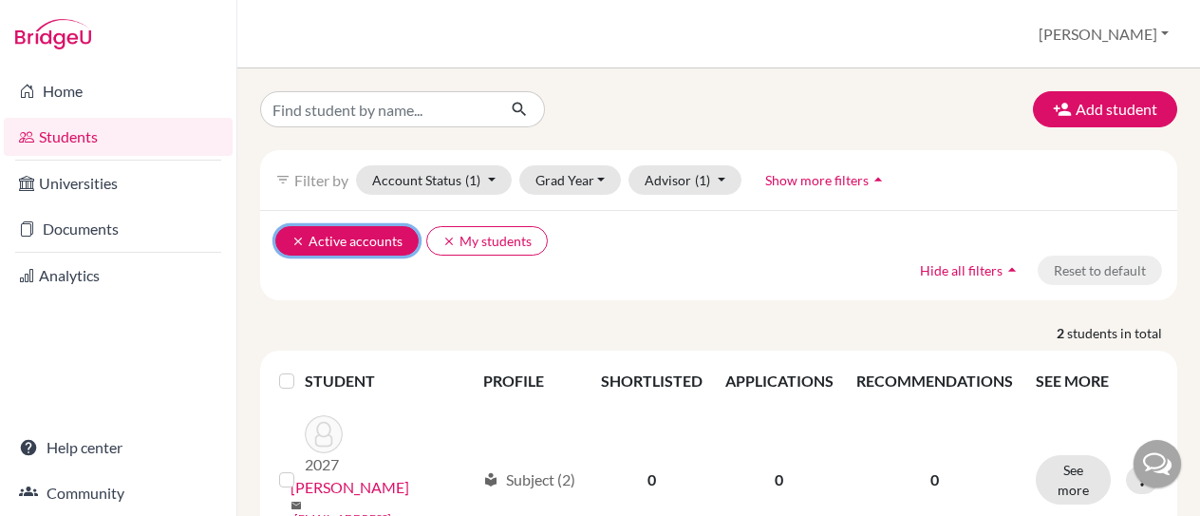
click at [298, 234] on icon "clear" at bounding box center [297, 240] width 13 height 13
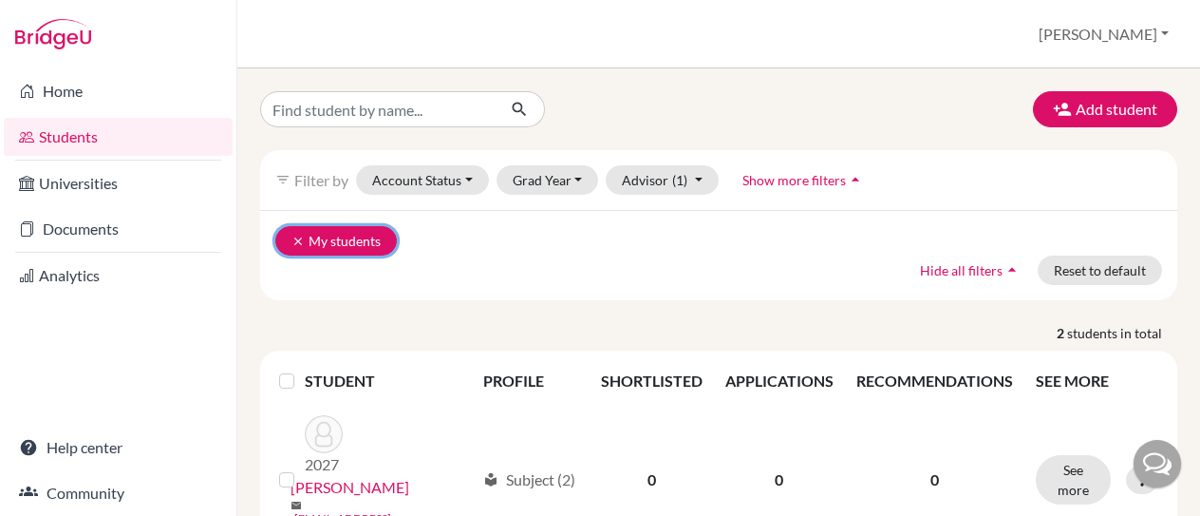
click at [291, 235] on icon "clear" at bounding box center [297, 240] width 13 height 13
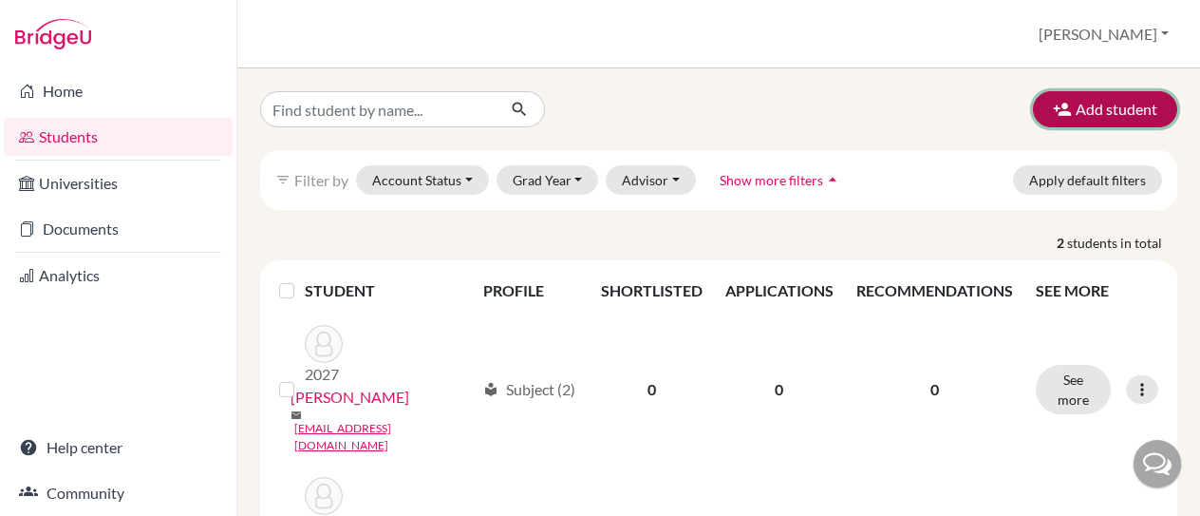
click at [1097, 105] on button "Add student" at bounding box center [1105, 109] width 144 height 36
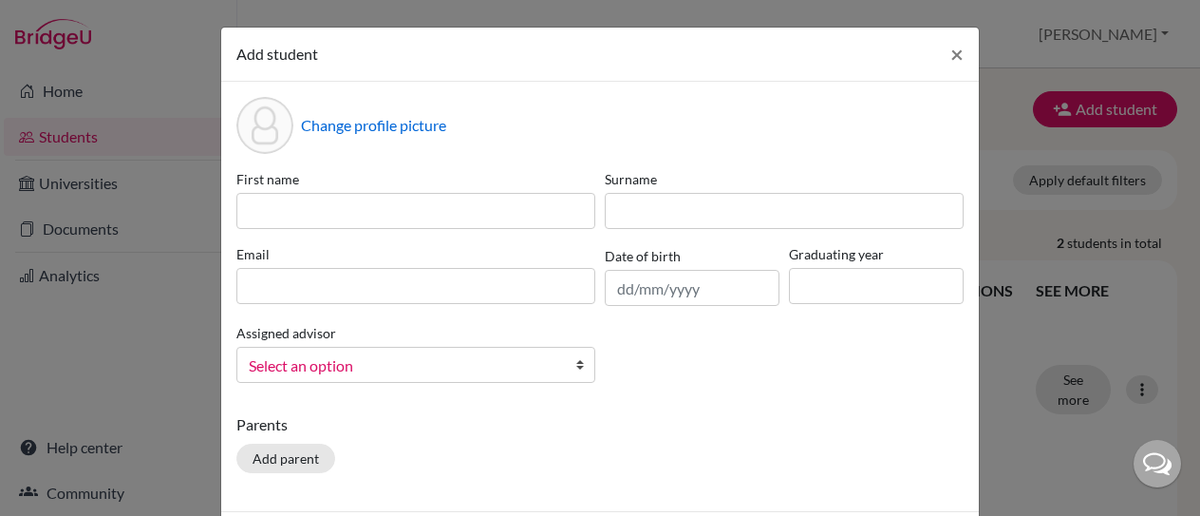
scroll to position [81, 0]
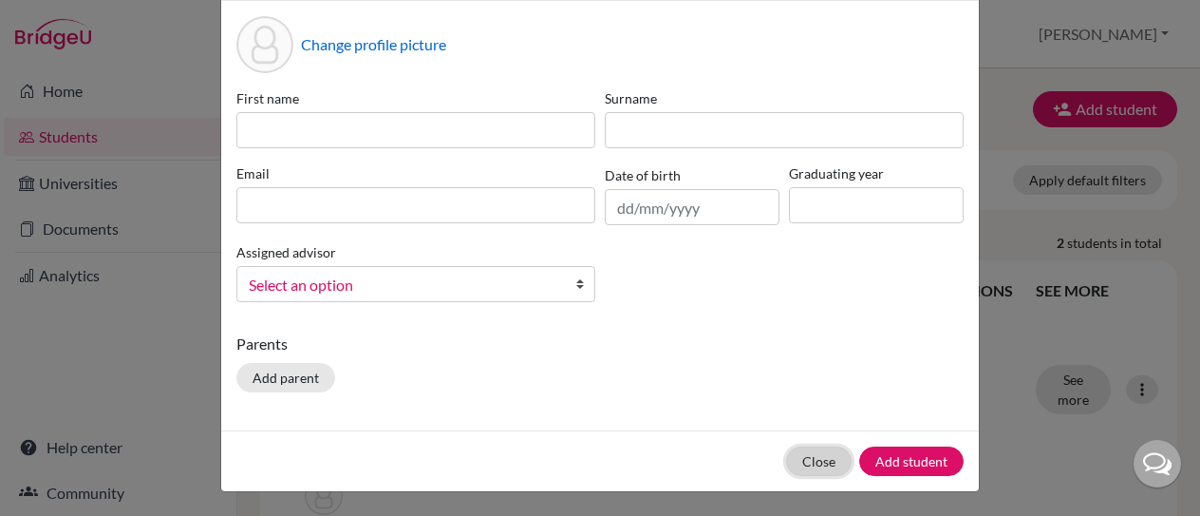
click at [809, 459] on button "Close" at bounding box center [819, 460] width 66 height 29
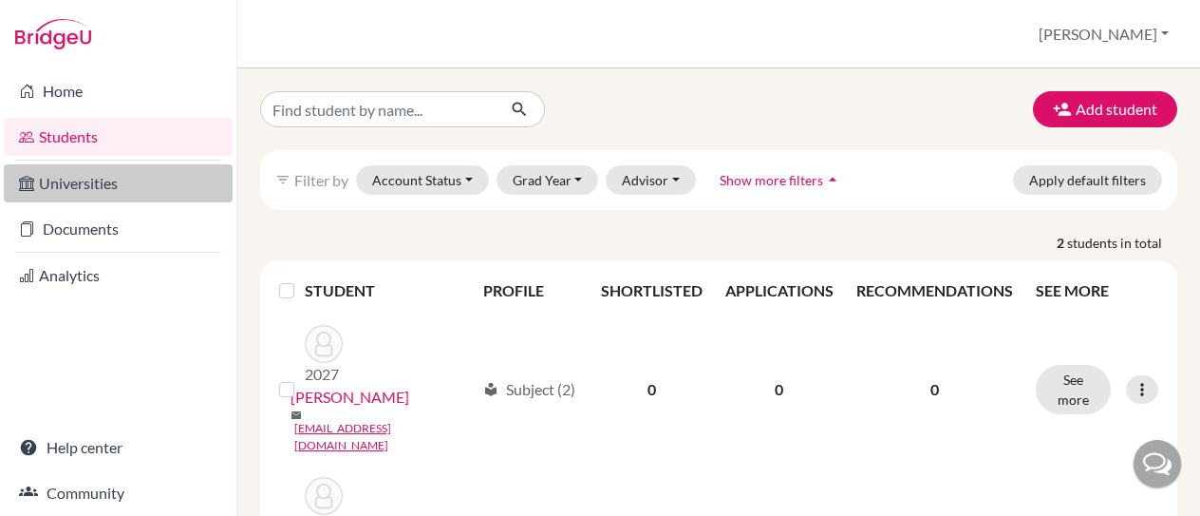
click at [92, 181] on link "Universities" at bounding box center [118, 183] width 229 height 38
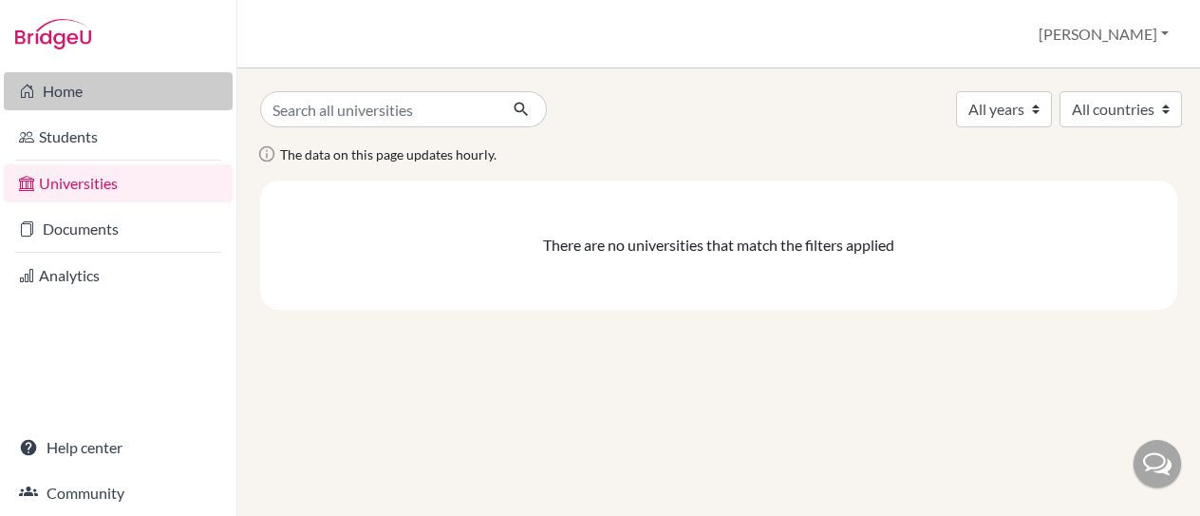
click at [84, 75] on link "Home" at bounding box center [118, 91] width 229 height 38
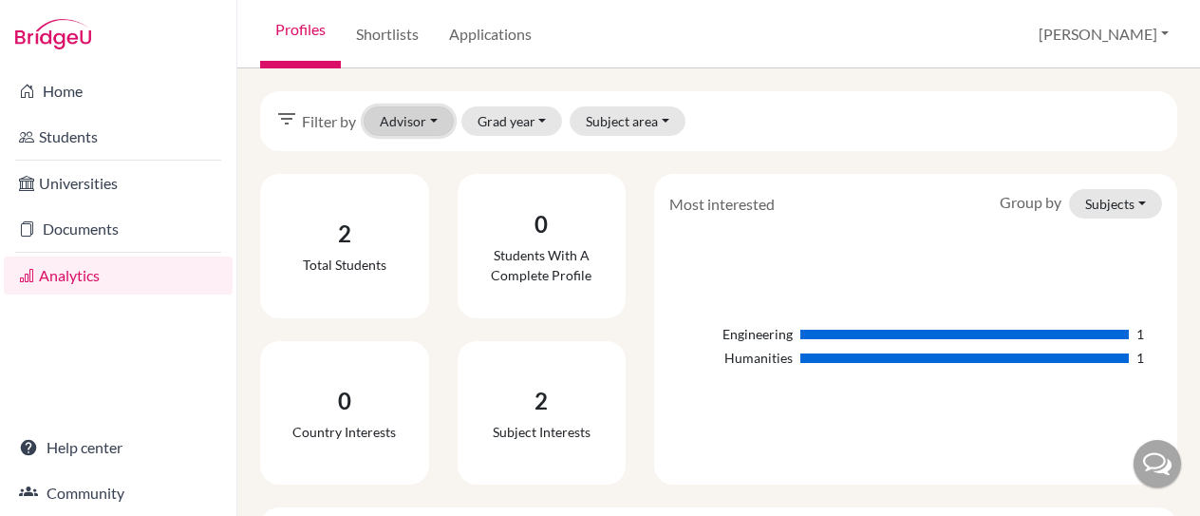
click at [435, 120] on button "Advisor" at bounding box center [409, 120] width 90 height 29
click at [542, 113] on button "Grad year" at bounding box center [512, 120] width 102 height 29
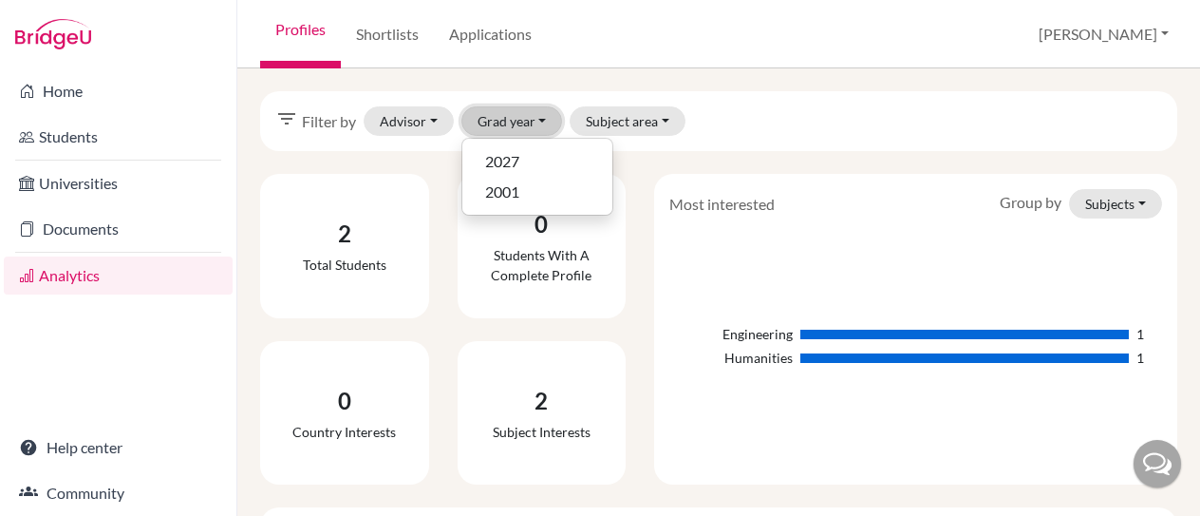
click at [543, 117] on button "Grad year" at bounding box center [512, 120] width 102 height 29
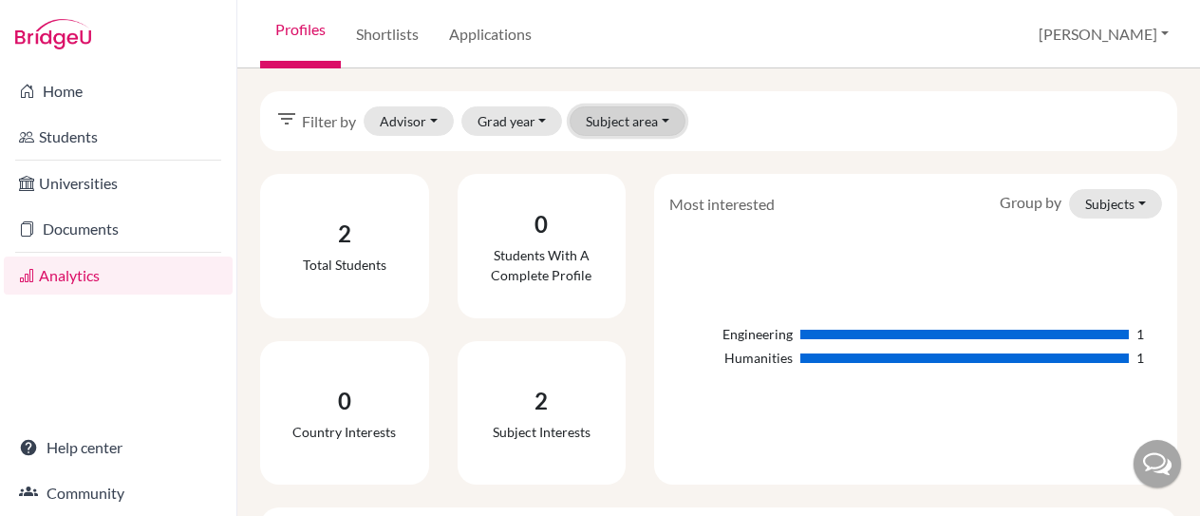
click at [655, 126] on button "Subject area" at bounding box center [628, 120] width 116 height 29
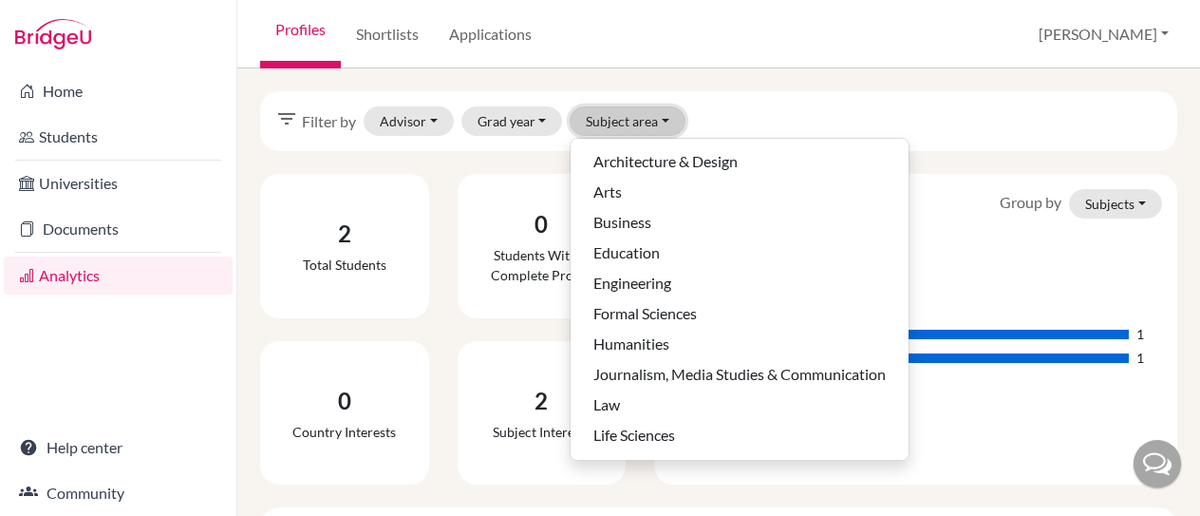
click at [658, 123] on button "Subject area" at bounding box center [628, 120] width 116 height 29
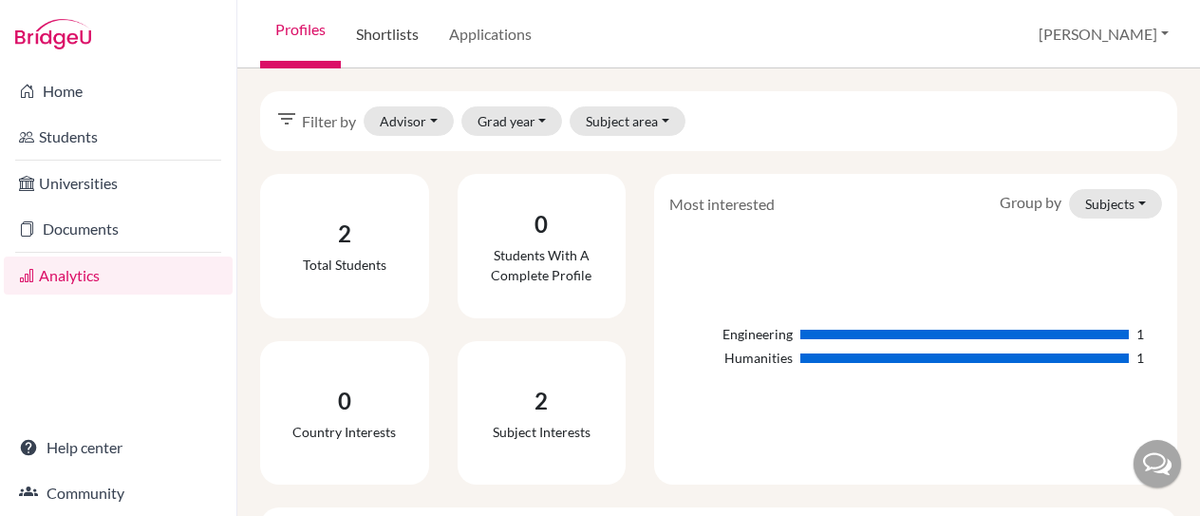
click at [392, 31] on link "Shortlists" at bounding box center [387, 34] width 93 height 68
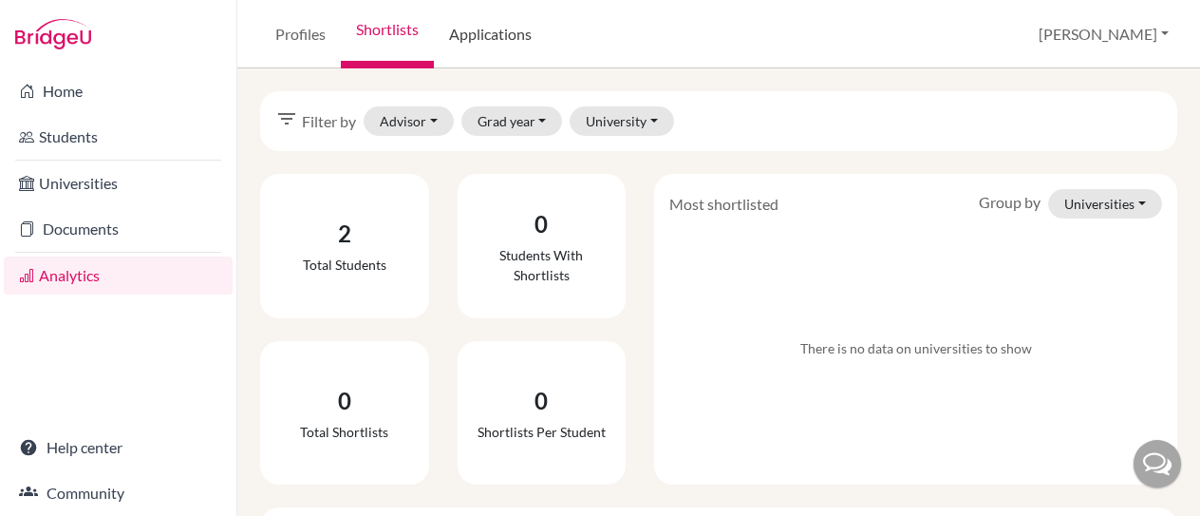
click at [493, 35] on link "Applications" at bounding box center [490, 34] width 113 height 68
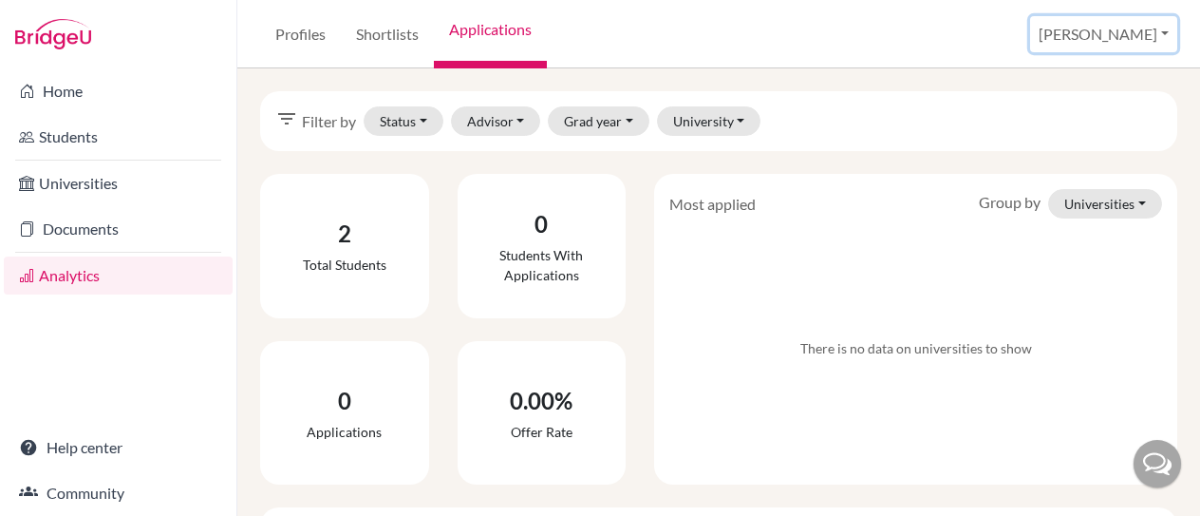
click at [1156, 28] on button "[PERSON_NAME]" at bounding box center [1103, 34] width 147 height 36
click at [1142, 44] on button "[PERSON_NAME]" at bounding box center [1103, 34] width 147 height 36
click at [1139, 42] on button "[PERSON_NAME]" at bounding box center [1103, 34] width 147 height 36
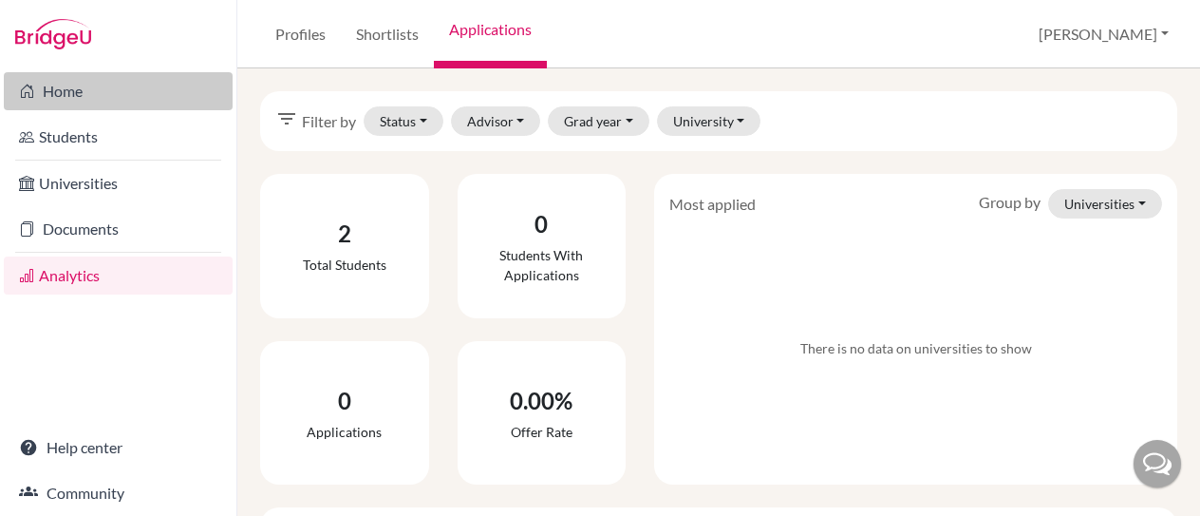
click at [92, 92] on link "Home" at bounding box center [118, 91] width 229 height 38
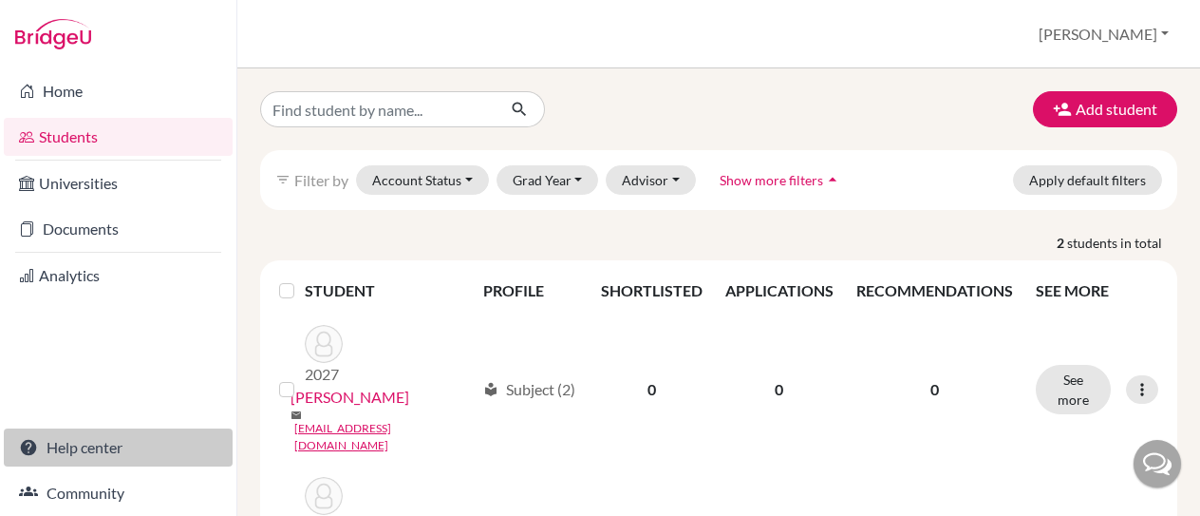
click at [89, 447] on link "Help center" at bounding box center [118, 447] width 229 height 38
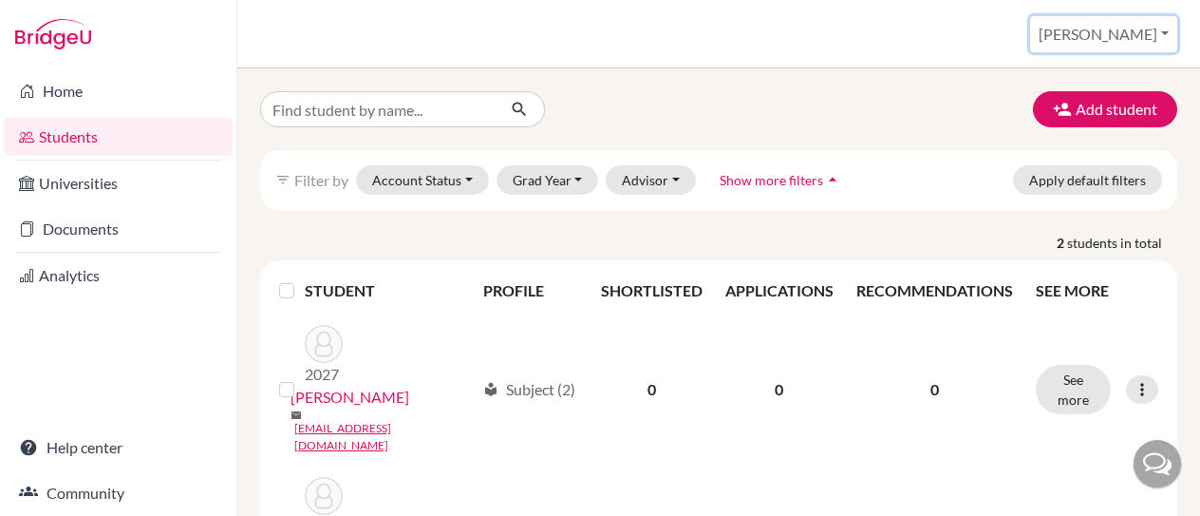
click at [1140, 41] on button "[PERSON_NAME]" at bounding box center [1103, 34] width 147 height 36
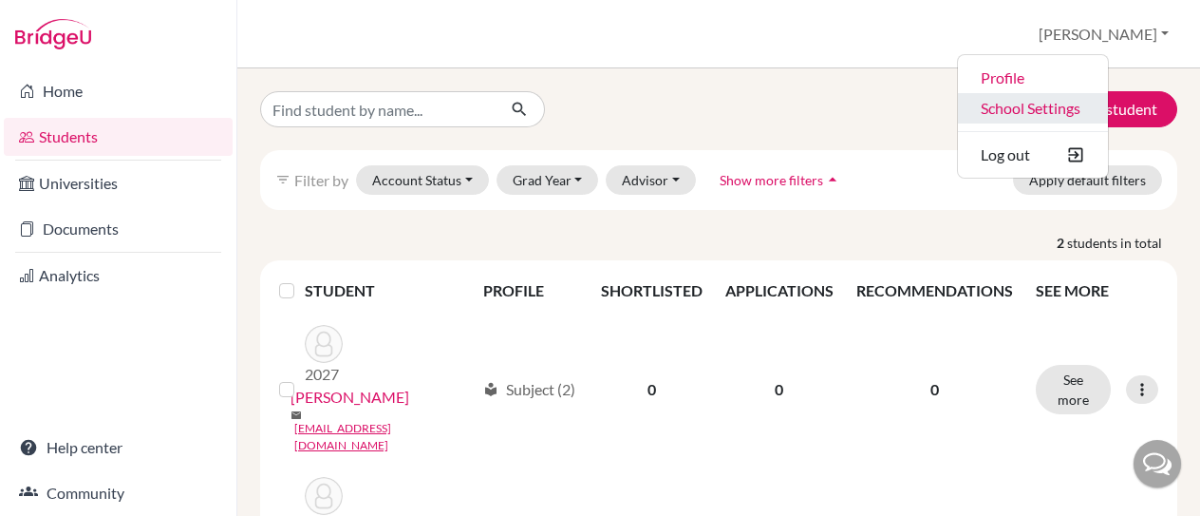
click at [1082, 103] on link "School Settings" at bounding box center [1033, 108] width 150 height 30
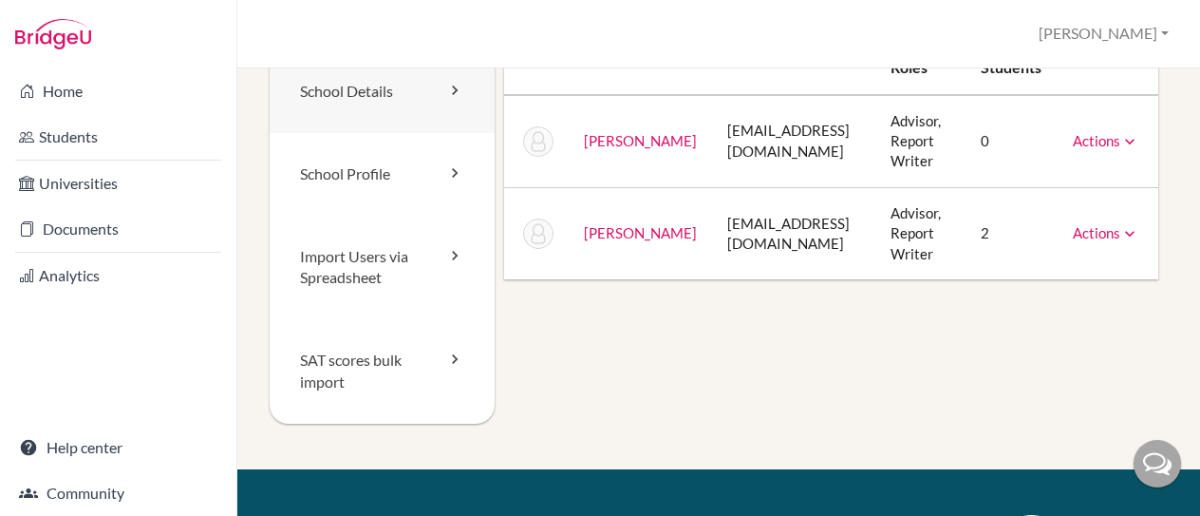
scroll to position [190, 0]
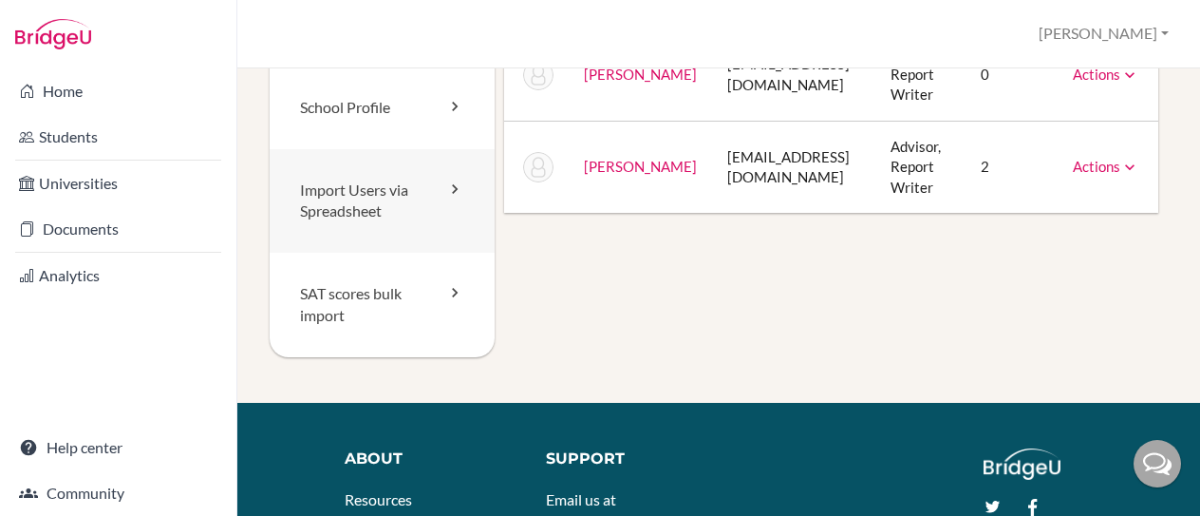
click at [396, 208] on link "Import Users via Spreadsheet" at bounding box center [382, 201] width 225 height 104
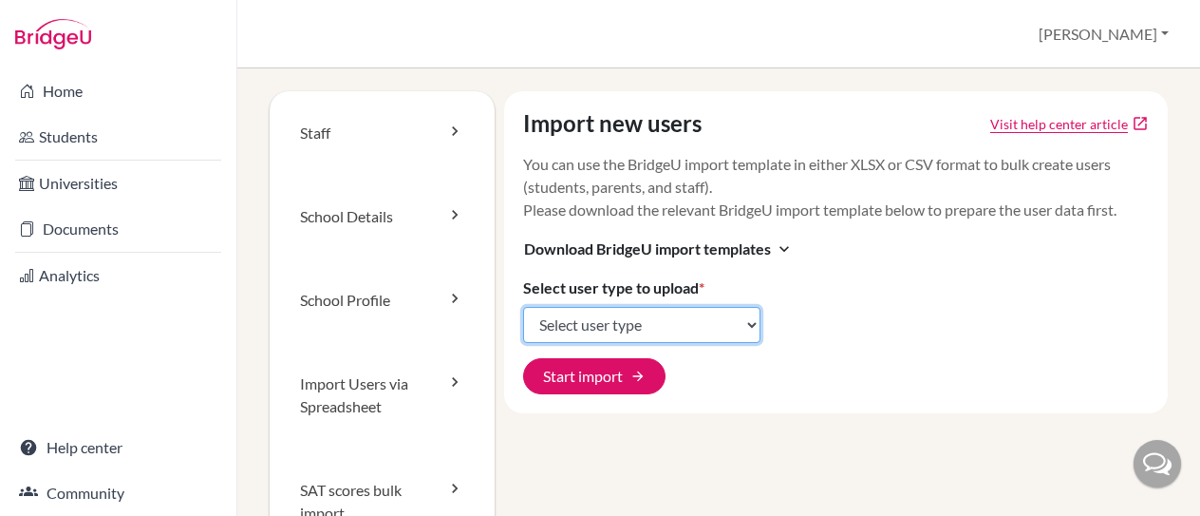
click at [651, 324] on select "Select user type Students Students and parents Parents Advisors Report writers" at bounding box center [641, 325] width 237 height 36
select select "students"
click at [523, 307] on select "Select user type Students Students and parents Parents Advisors Report writers" at bounding box center [641, 325] width 237 height 36
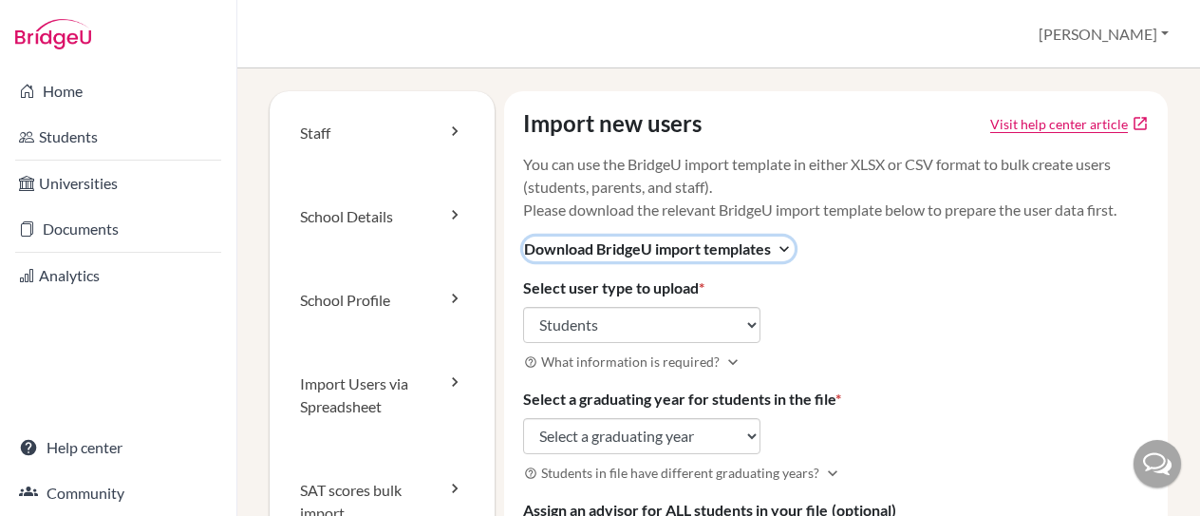
click at [714, 243] on span "Download BridgeU import templates" at bounding box center [647, 248] width 247 height 23
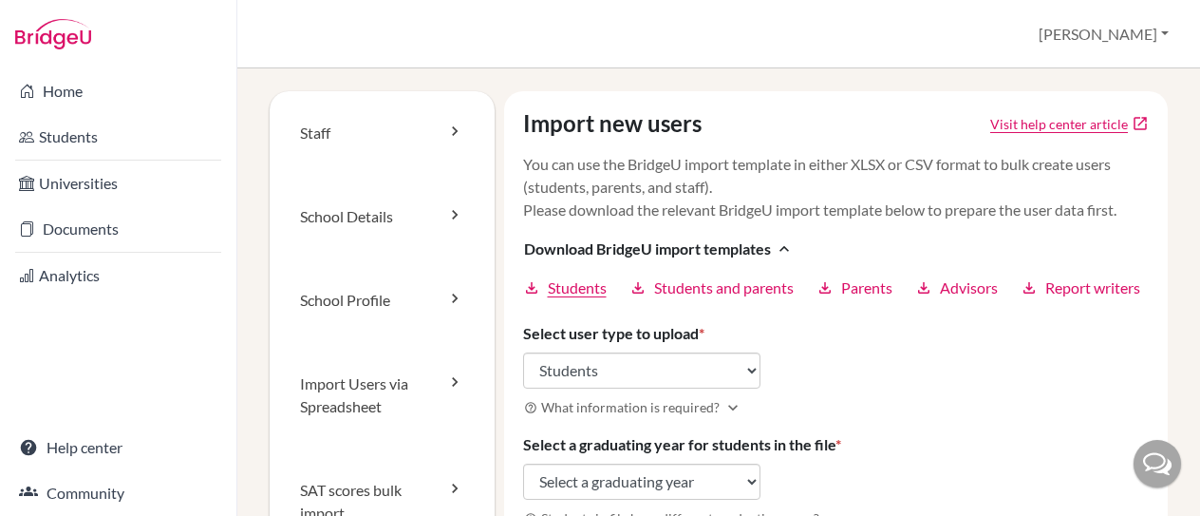
click at [555, 297] on span "Students" at bounding box center [577, 287] width 59 height 23
